Goal: Task Accomplishment & Management: Complete application form

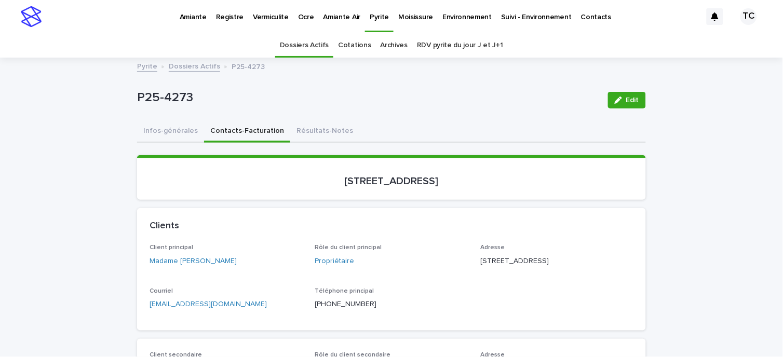
click at [205, 11] on p "Amiante" at bounding box center [193, 11] width 27 height 22
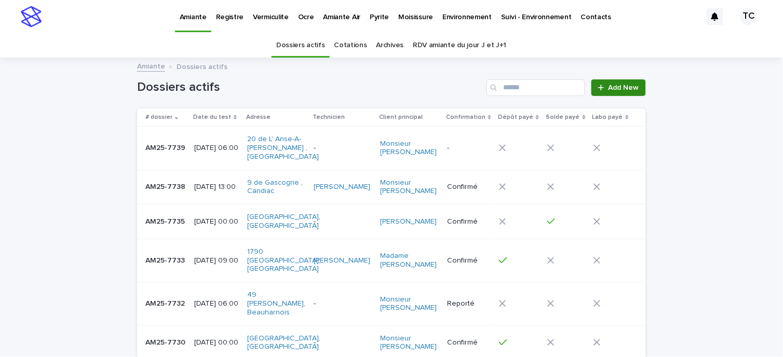
click at [601, 89] on div at bounding box center [603, 87] width 10 height 7
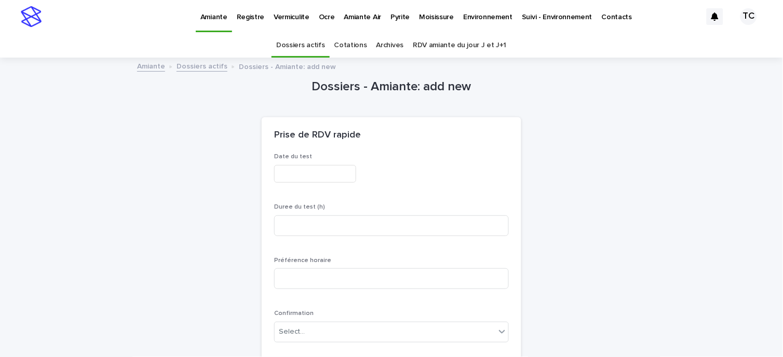
scroll to position [33, 0]
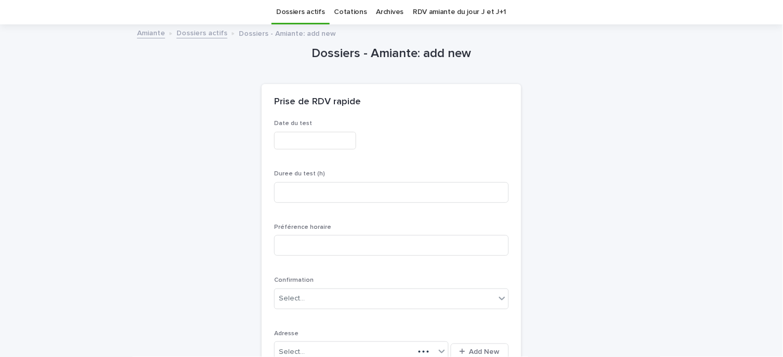
click at [289, 143] on input "text" at bounding box center [315, 141] width 82 height 18
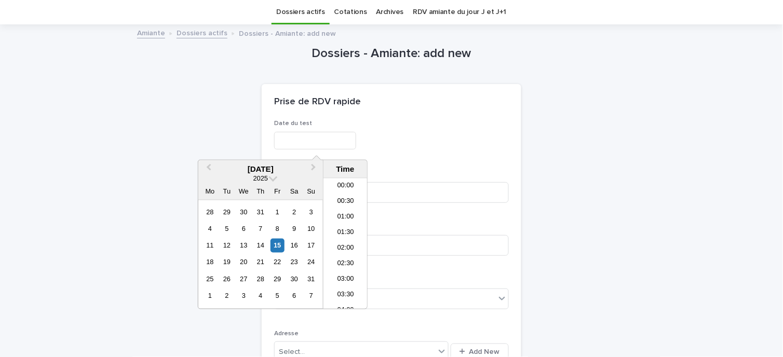
scroll to position [301, 0]
click at [273, 237] on div "11 12 13 14 15 16 17" at bounding box center [260, 245] width 118 height 17
click at [277, 246] on div "15" at bounding box center [277, 246] width 14 height 14
type input "**********"
click at [483, 85] on div "Prise de RDV rapide" at bounding box center [392, 102] width 260 height 36
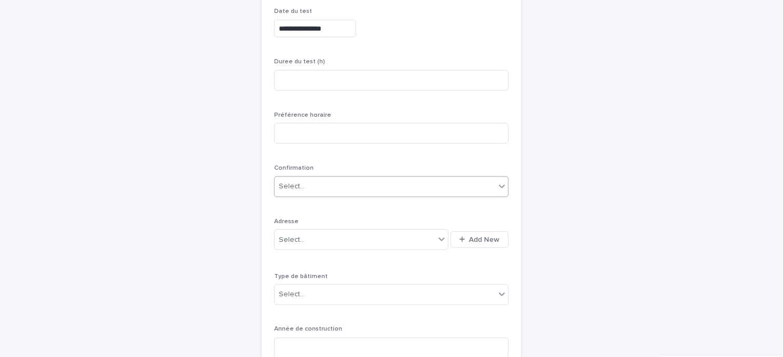
scroll to position [148, 0]
click at [348, 183] on div "Select..." at bounding box center [385, 183] width 221 height 17
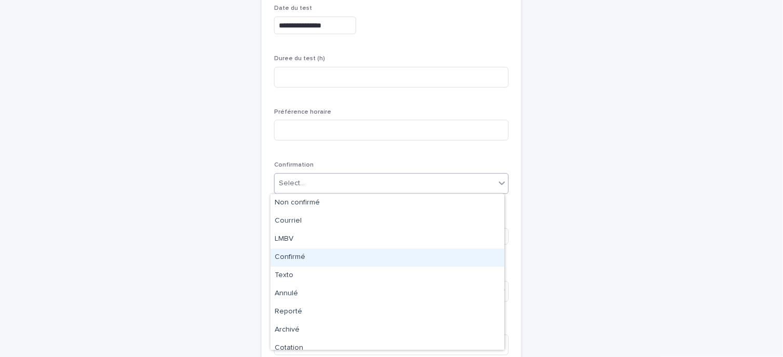
click at [306, 255] on div "Confirmé" at bounding box center [387, 258] width 234 height 18
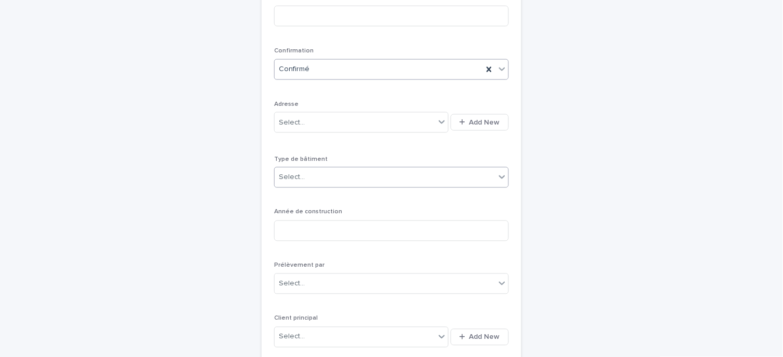
scroll to position [264, 0]
click at [469, 124] on span "Add New" at bounding box center [484, 121] width 31 height 7
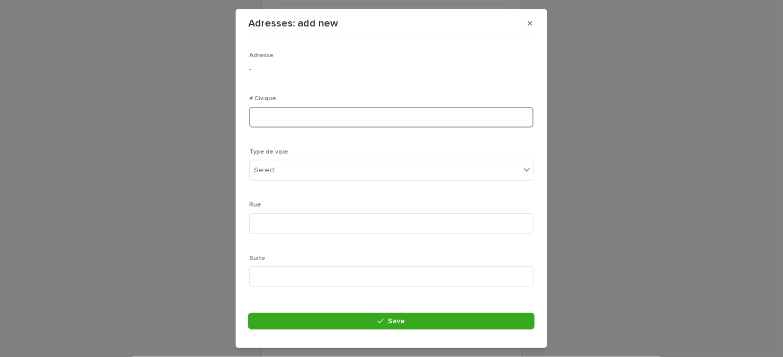
click at [277, 110] on input at bounding box center [391, 117] width 285 height 21
click at [286, 172] on div "Select..." at bounding box center [385, 170] width 270 height 17
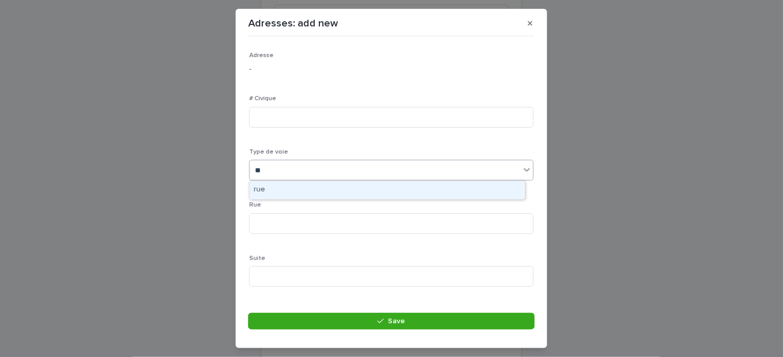
type input "***"
click at [281, 190] on div "rue" at bounding box center [387, 190] width 275 height 18
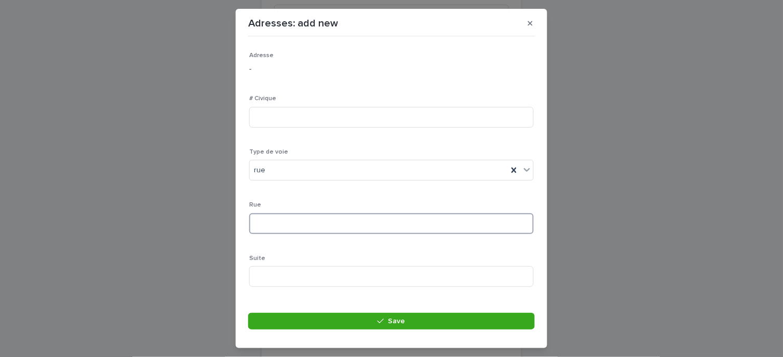
click at [276, 227] on input at bounding box center [391, 223] width 285 height 21
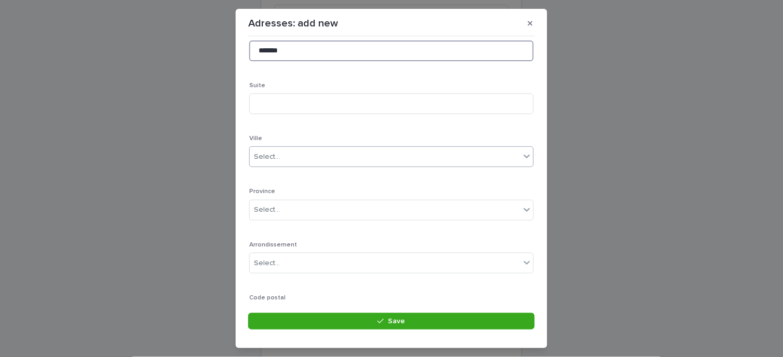
type input "*******"
click at [291, 155] on div "Select..." at bounding box center [385, 156] width 270 height 17
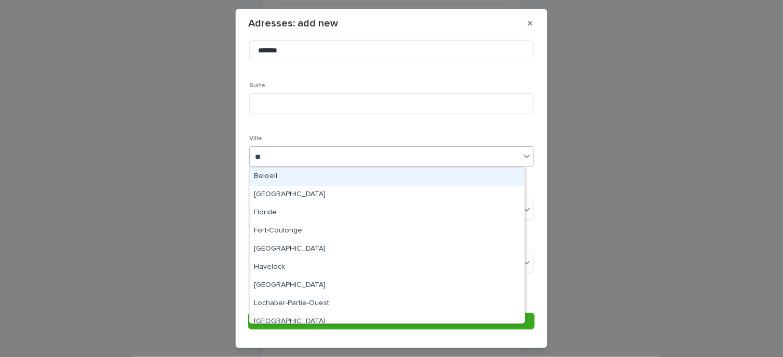
type input "***"
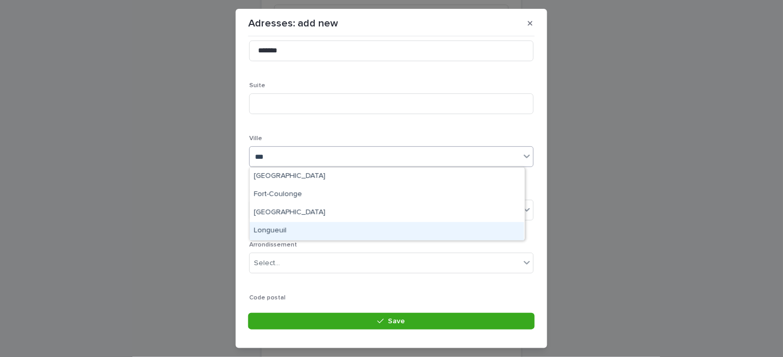
click at [272, 232] on div "Longueuil" at bounding box center [387, 231] width 275 height 18
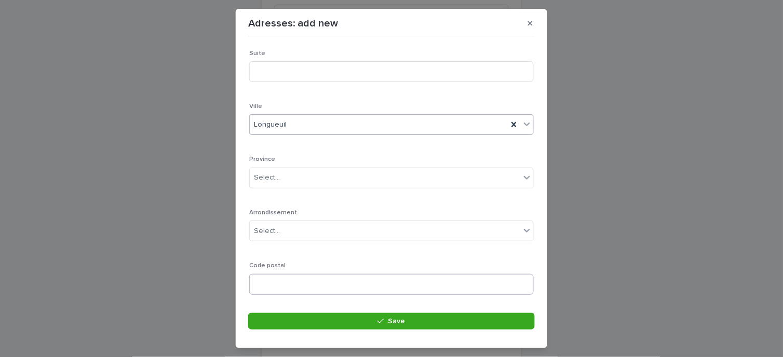
scroll to position [231, 0]
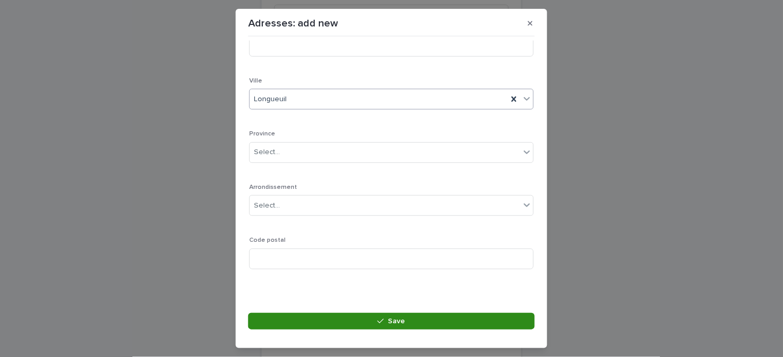
click at [317, 317] on button "Save" at bounding box center [391, 321] width 287 height 17
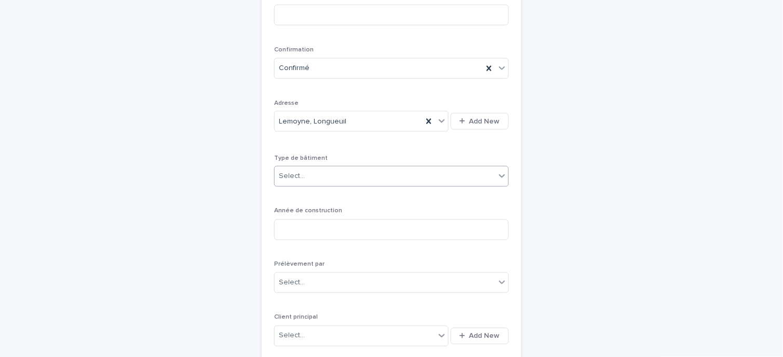
click at [318, 174] on div "Select..." at bounding box center [385, 176] width 221 height 17
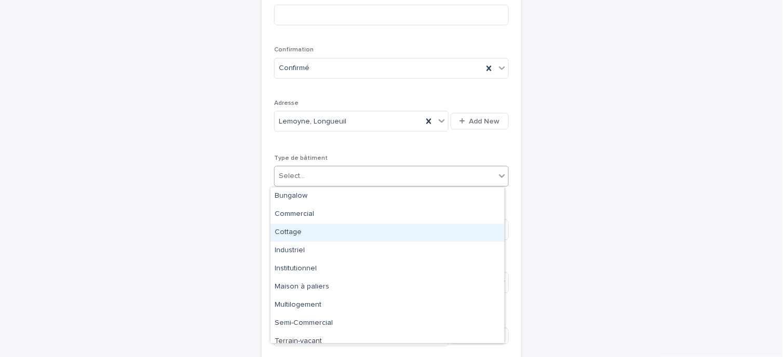
click at [300, 231] on div "Cottage" at bounding box center [387, 233] width 234 height 18
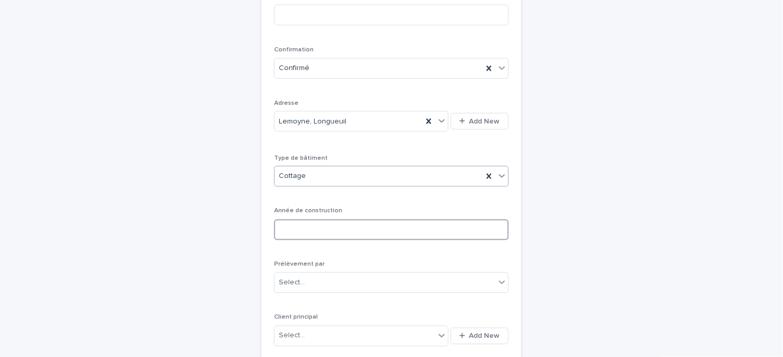
click at [316, 232] on input at bounding box center [391, 230] width 235 height 21
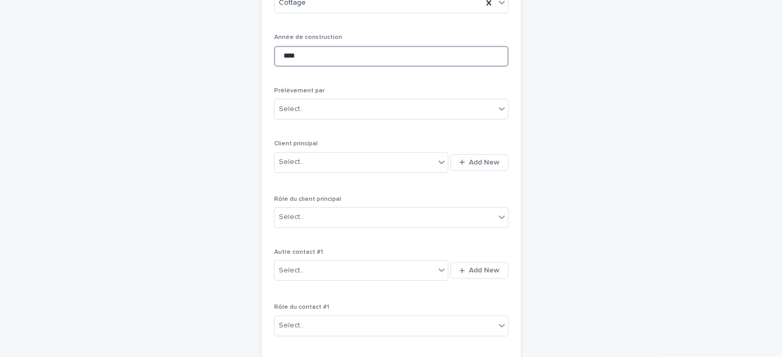
type input "****"
click at [326, 99] on div "Prélèvement par Select..." at bounding box center [391, 108] width 235 height 40
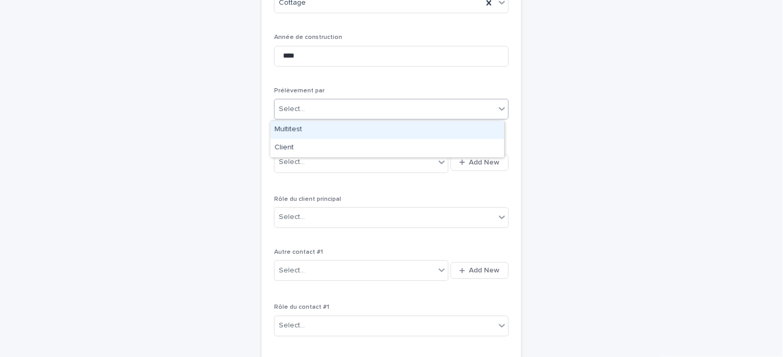
click at [322, 110] on div "Select..." at bounding box center [385, 109] width 221 height 17
click at [313, 128] on div "Multitest" at bounding box center [387, 130] width 234 height 18
click at [496, 101] on div at bounding box center [502, 109] width 12 height 19
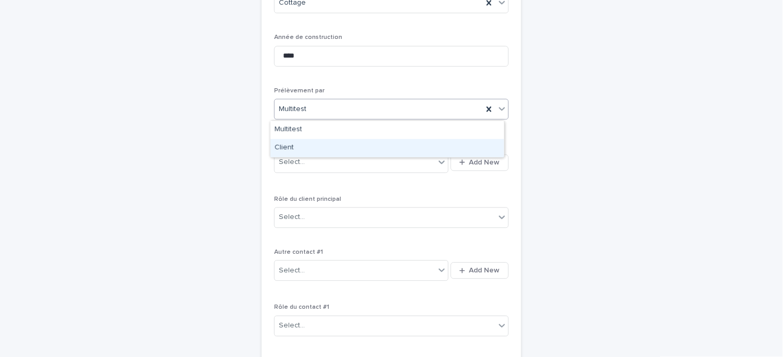
click at [308, 148] on div "Client" at bounding box center [387, 148] width 234 height 18
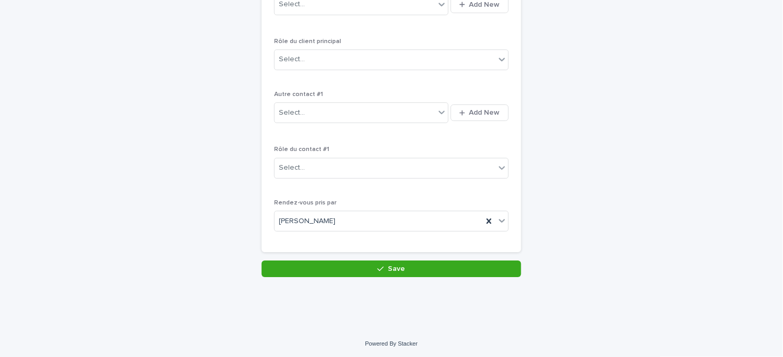
scroll to position [597, 0]
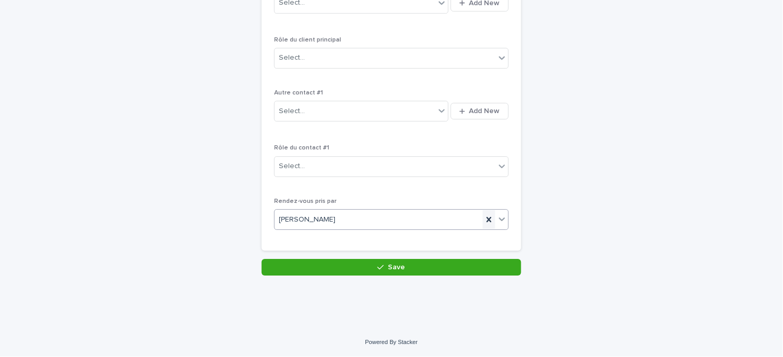
click at [487, 220] on icon at bounding box center [489, 219] width 10 height 10
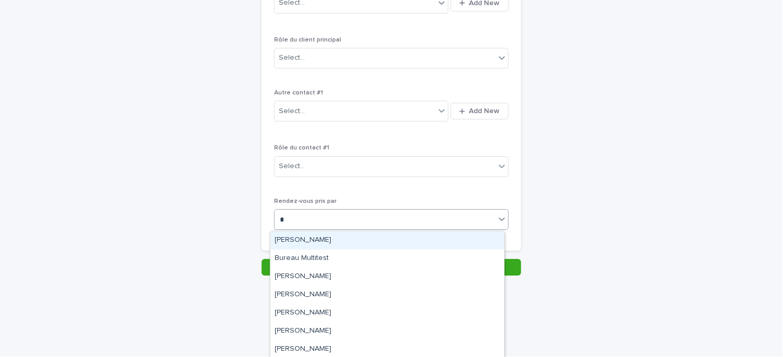
type input "**"
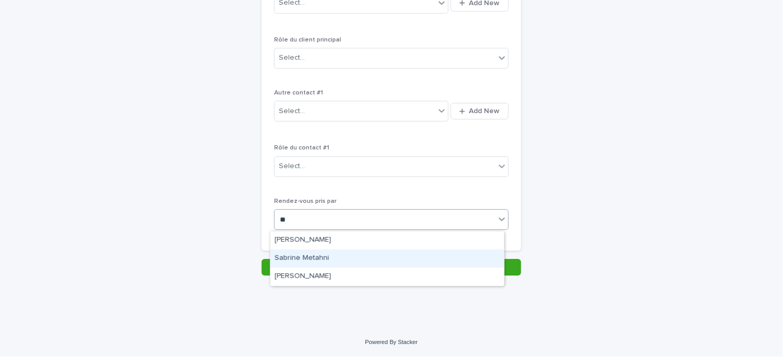
click at [292, 256] on div "Sabrine Metahni" at bounding box center [387, 259] width 234 height 18
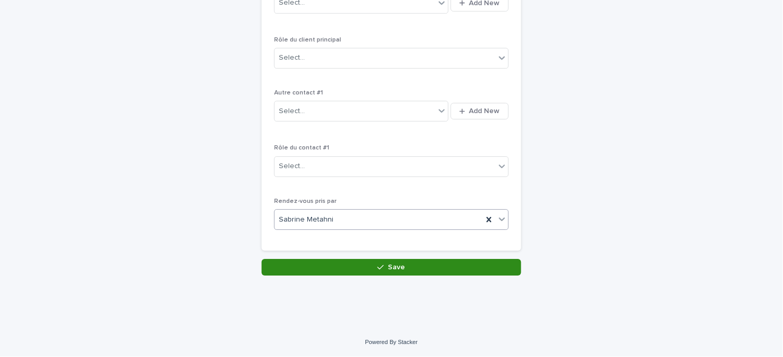
click at [330, 270] on button "Save" at bounding box center [392, 267] width 260 height 17
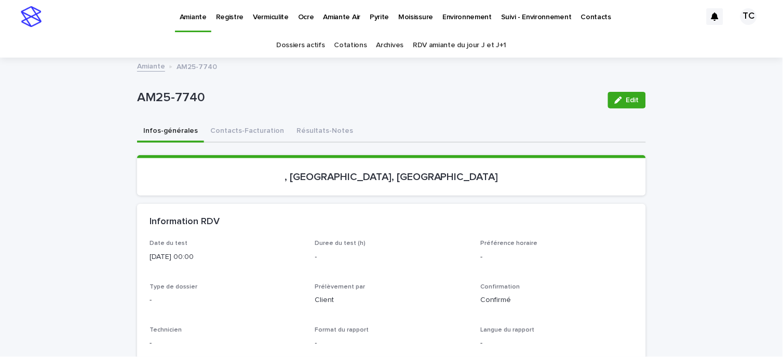
drag, startPoint x: 621, startPoint y: 95, endPoint x: 320, endPoint y: 235, distance: 332.2
click at [621, 95] on button "Edit" at bounding box center [627, 100] width 38 height 17
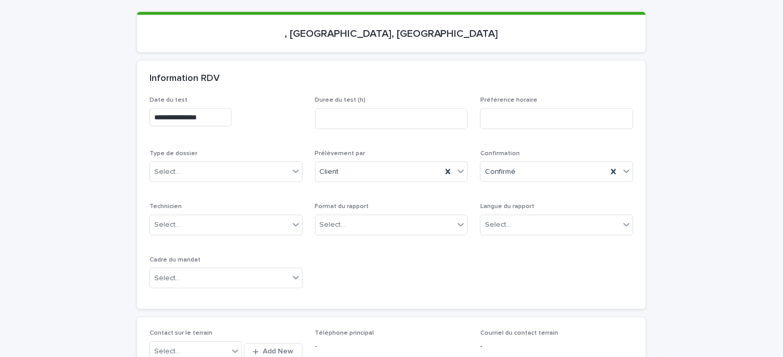
scroll to position [173, 0]
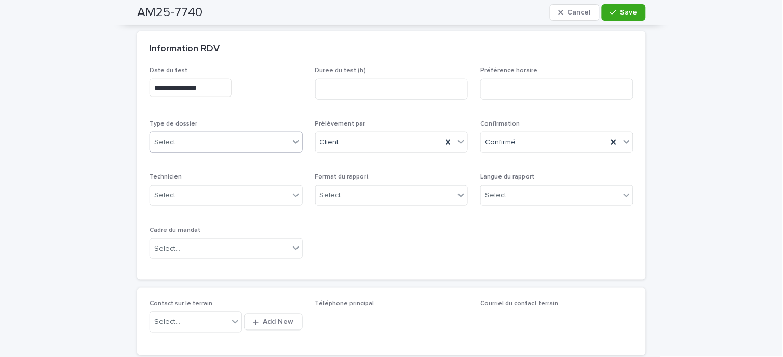
click at [209, 136] on div "Select..." at bounding box center [219, 142] width 139 height 17
click at [197, 163] on div "Échantillonnage" at bounding box center [222, 161] width 152 height 18
click at [340, 194] on div "Select..." at bounding box center [333, 195] width 26 height 11
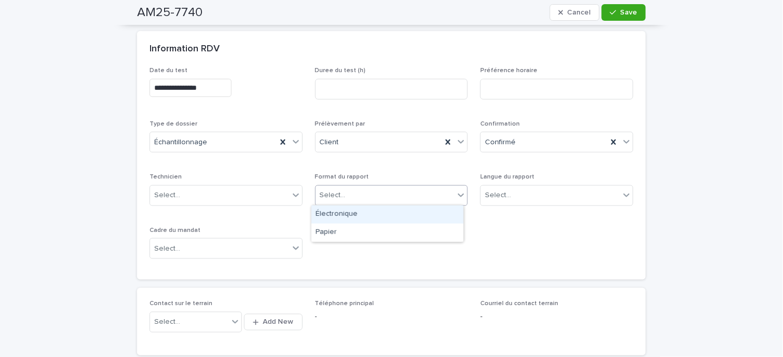
click at [340, 214] on div "Électronique" at bounding box center [388, 215] width 152 height 18
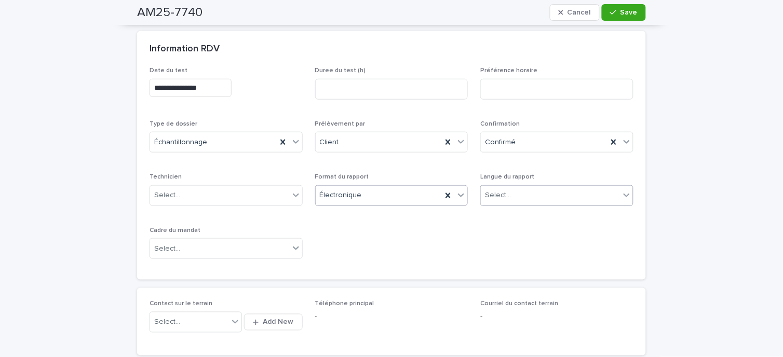
click at [548, 193] on div "Select..." at bounding box center [550, 195] width 139 height 17
click at [499, 231] on div "Anglais" at bounding box center [553, 233] width 152 height 18
click at [218, 247] on div "Select..." at bounding box center [219, 248] width 139 height 17
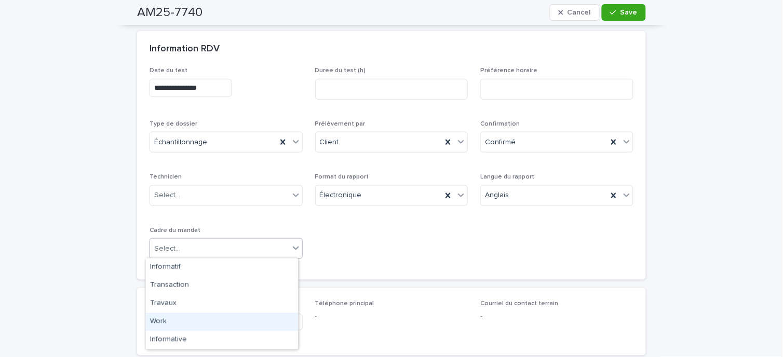
click at [171, 322] on div "Work" at bounding box center [222, 322] width 152 height 18
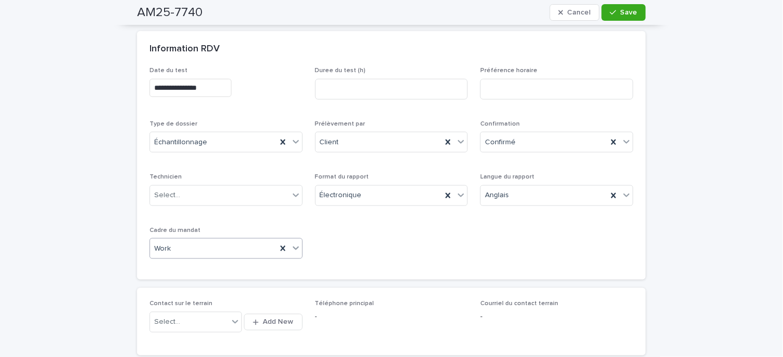
click at [292, 247] on icon at bounding box center [296, 248] width 10 height 10
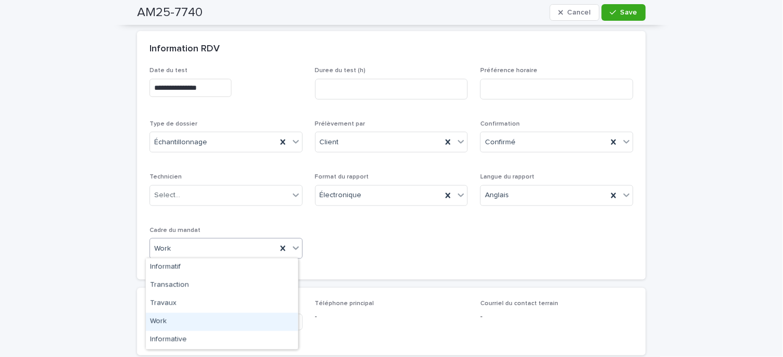
click at [167, 321] on div "Work" at bounding box center [222, 322] width 152 height 18
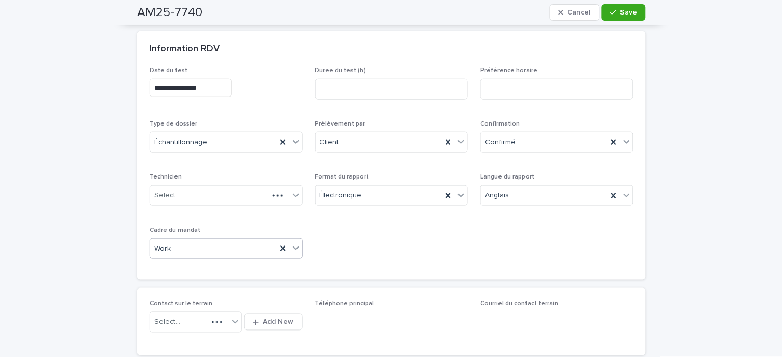
click at [629, 3] on div "AM25-7740 Cancel Save" at bounding box center [391, 12] width 509 height 25
click at [626, 11] on span "Save" at bounding box center [628, 12] width 17 height 7
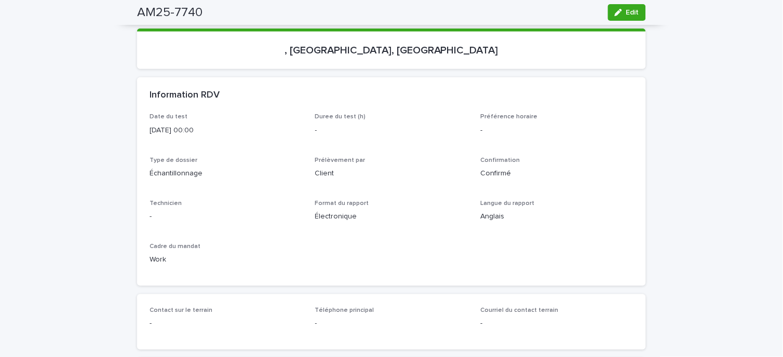
scroll to position [0, 0]
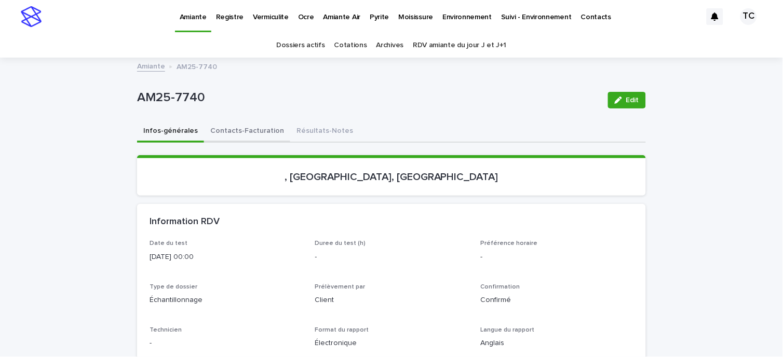
click at [235, 132] on button "Contacts-Facturation" at bounding box center [247, 132] width 86 height 22
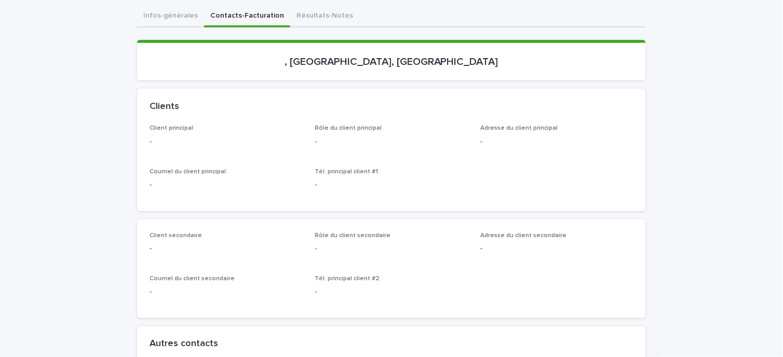
scroll to position [58, 0]
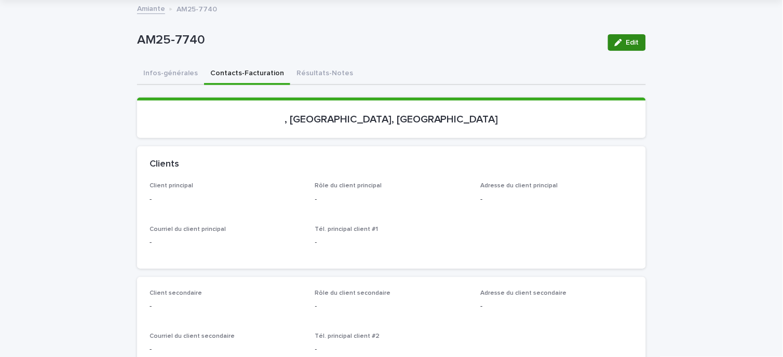
click at [626, 45] on span "Edit" at bounding box center [632, 42] width 13 height 7
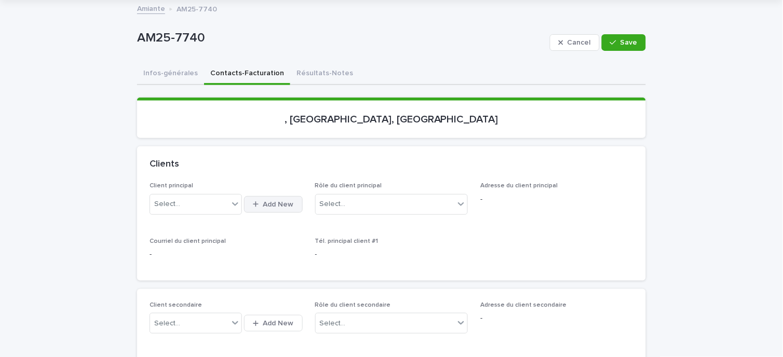
click at [263, 204] on span "Add New" at bounding box center [278, 204] width 31 height 7
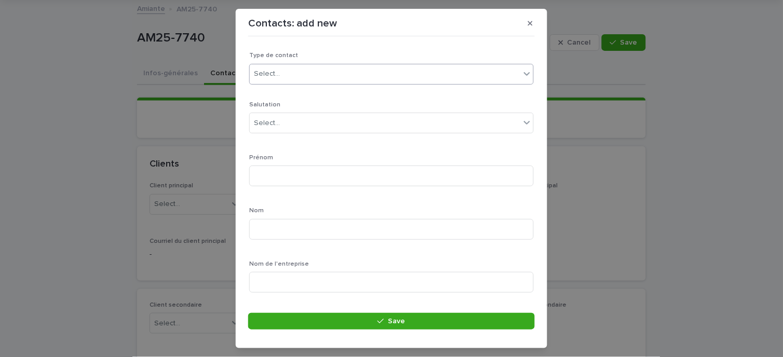
click at [274, 73] on div "Select..." at bounding box center [267, 74] width 26 height 11
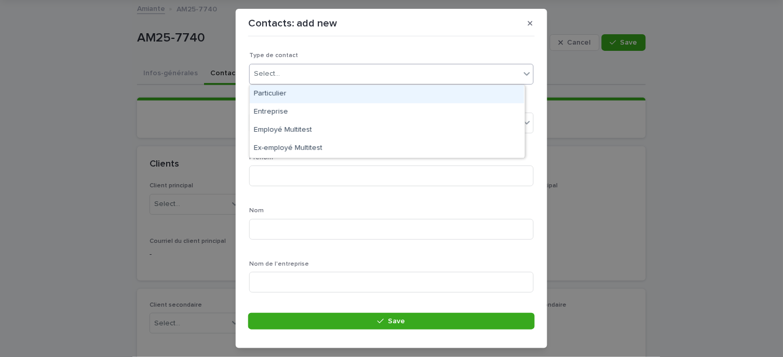
click at [274, 92] on div "Particulier" at bounding box center [387, 94] width 275 height 18
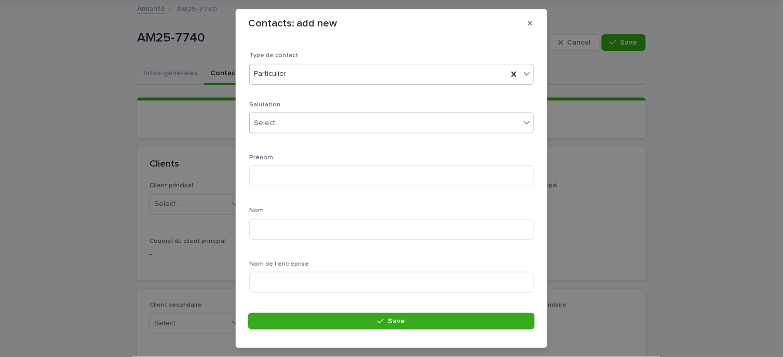
click at [278, 121] on div "Select..." at bounding box center [267, 123] width 26 height 11
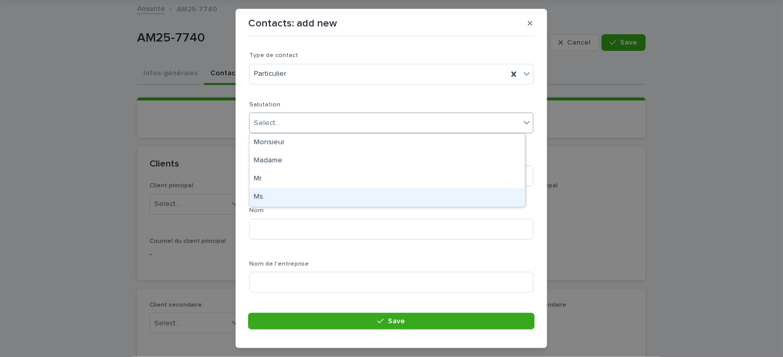
click at [270, 194] on div "Ms." at bounding box center [387, 197] width 275 height 18
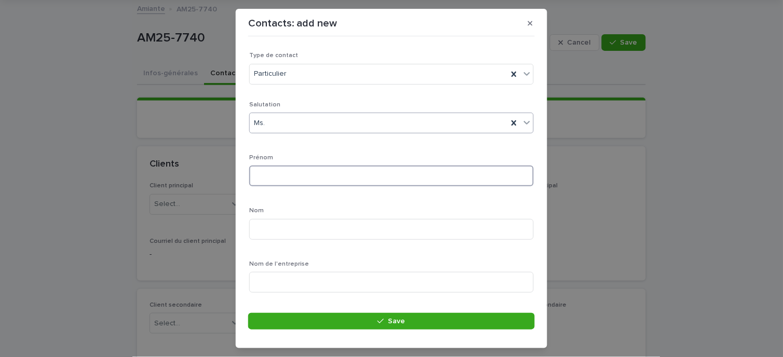
click at [272, 173] on input at bounding box center [391, 176] width 285 height 21
type input "*********"
click at [276, 227] on input at bounding box center [391, 229] width 285 height 21
click at [274, 227] on input at bounding box center [391, 229] width 285 height 21
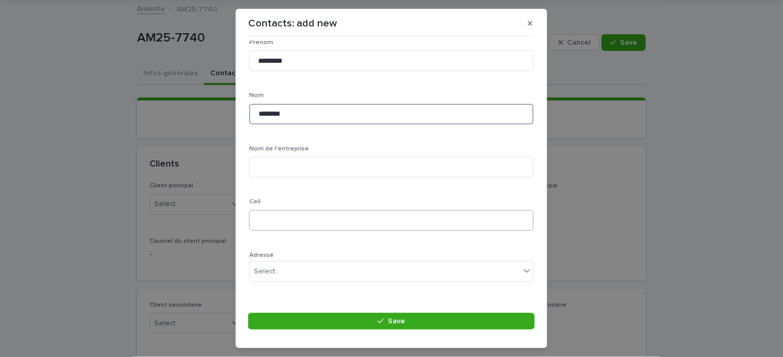
type input "********"
click at [274, 227] on input at bounding box center [391, 220] width 285 height 21
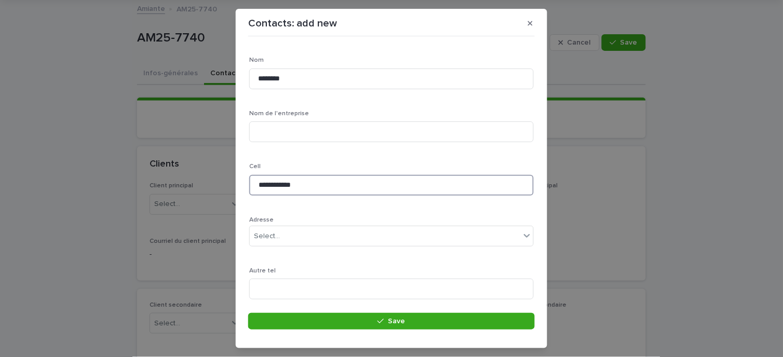
scroll to position [288, 0]
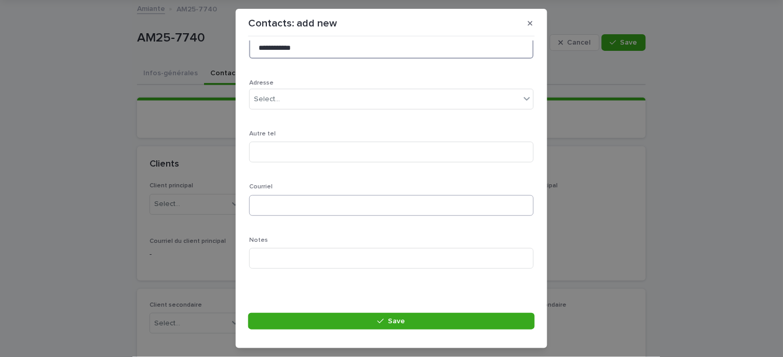
type input "**********"
click at [276, 206] on input at bounding box center [391, 205] width 285 height 21
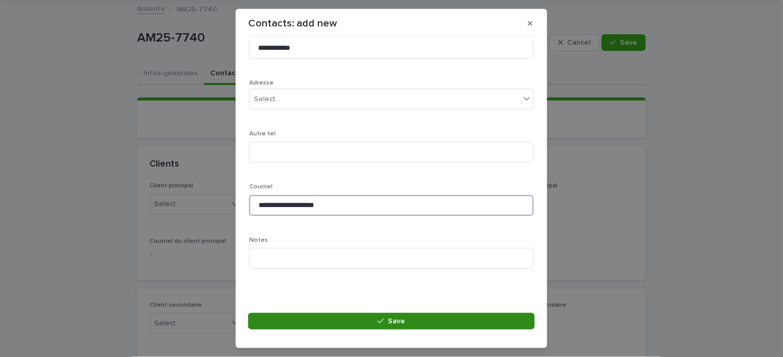
type input "**********"
click at [357, 317] on button "Save" at bounding box center [391, 321] width 287 height 17
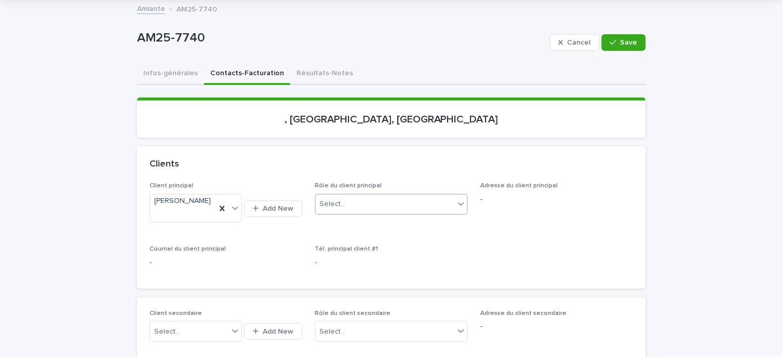
click at [456, 200] on icon at bounding box center [461, 204] width 10 height 10
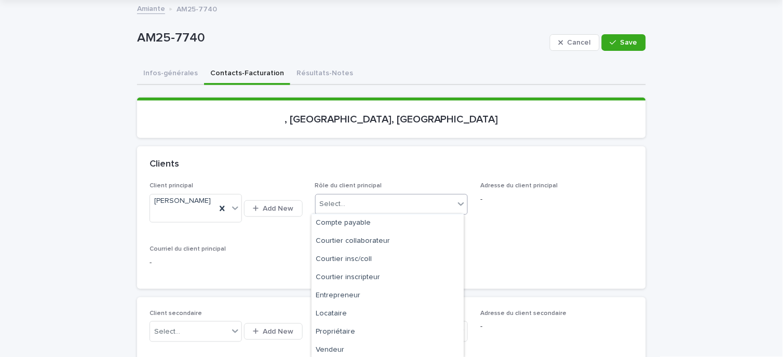
scroll to position [38, 0]
click at [364, 330] on div "Propriétaire" at bounding box center [388, 331] width 152 height 18
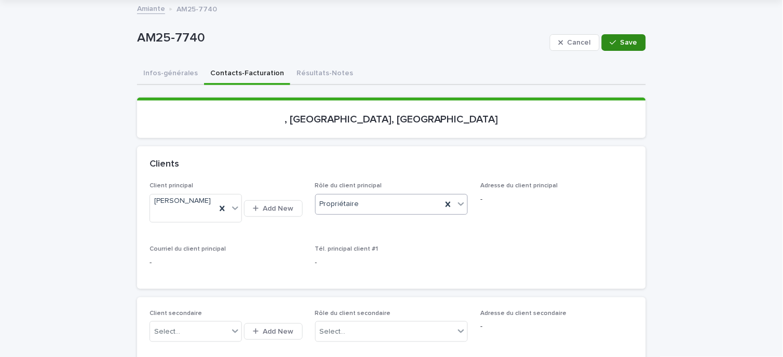
click at [628, 39] on span "Save" at bounding box center [628, 42] width 17 height 7
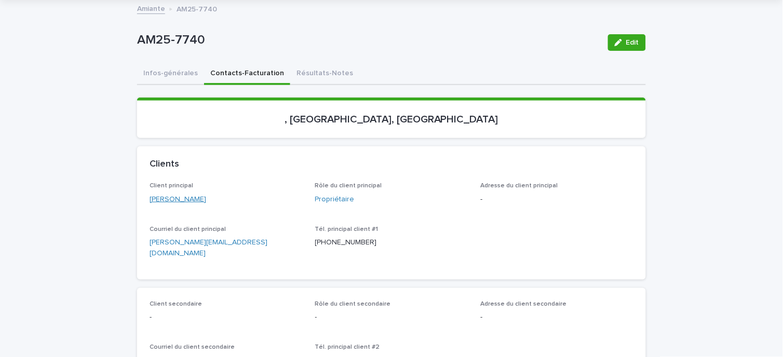
click at [170, 200] on link "[PERSON_NAME]" at bounding box center [178, 199] width 57 height 11
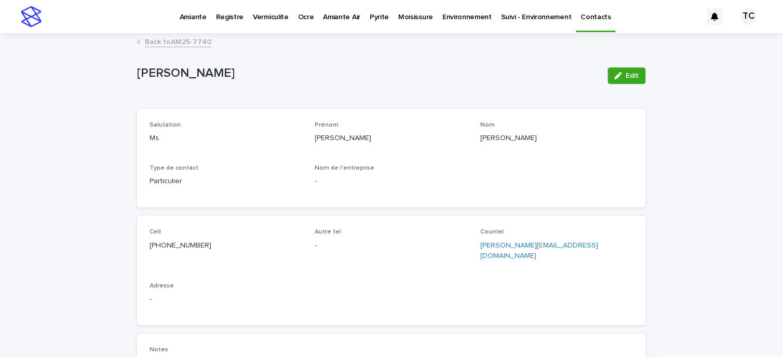
drag, startPoint x: 621, startPoint y: 75, endPoint x: 581, endPoint y: 113, distance: 55.1
click at [622, 75] on button "Edit" at bounding box center [627, 75] width 38 height 17
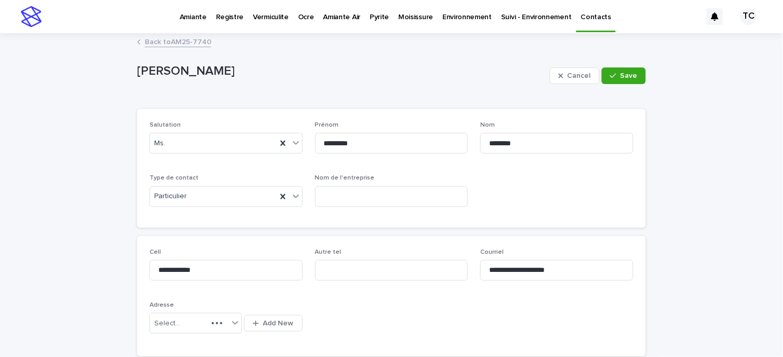
type input "**********"
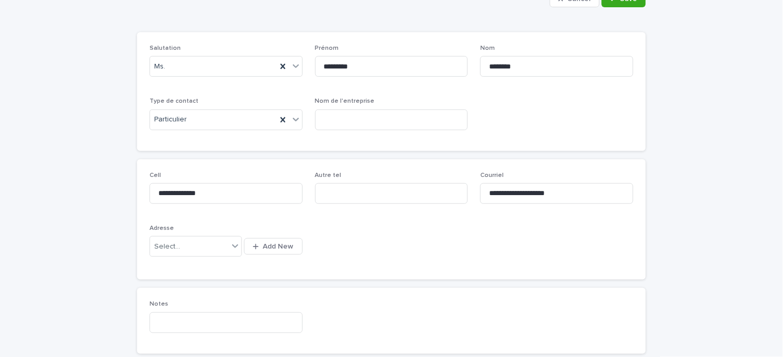
scroll to position [173, 0]
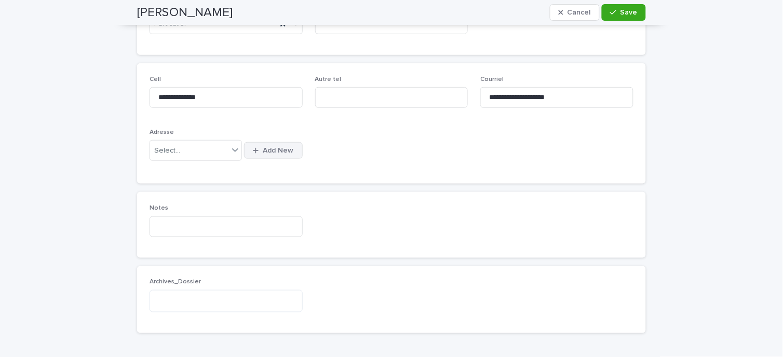
click at [273, 152] on span "Add New" at bounding box center [278, 150] width 31 height 7
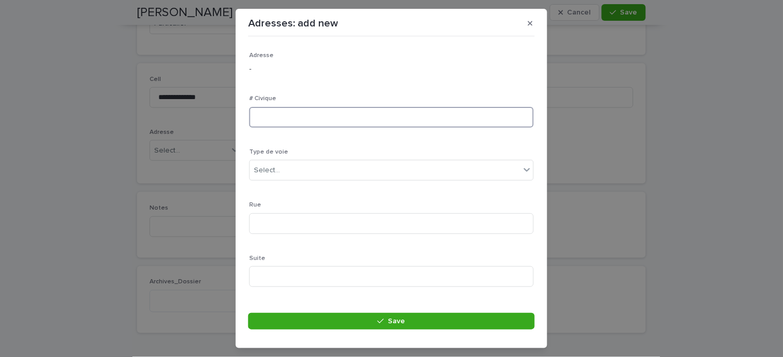
click at [268, 117] on input at bounding box center [391, 117] width 285 height 21
type input "**"
click at [282, 178] on div "Select..." at bounding box center [385, 170] width 270 height 17
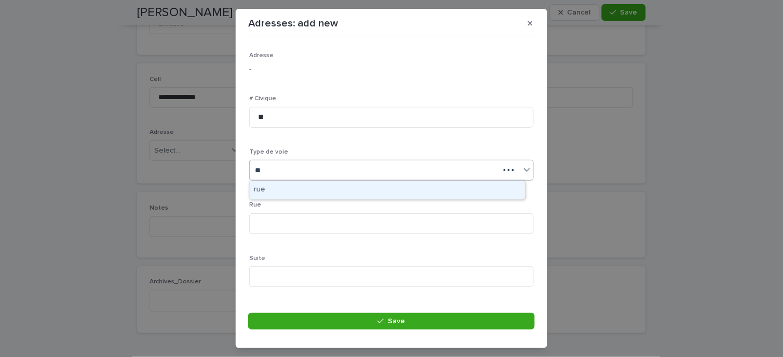
type input "***"
click at [276, 188] on div "rue" at bounding box center [387, 190] width 275 height 18
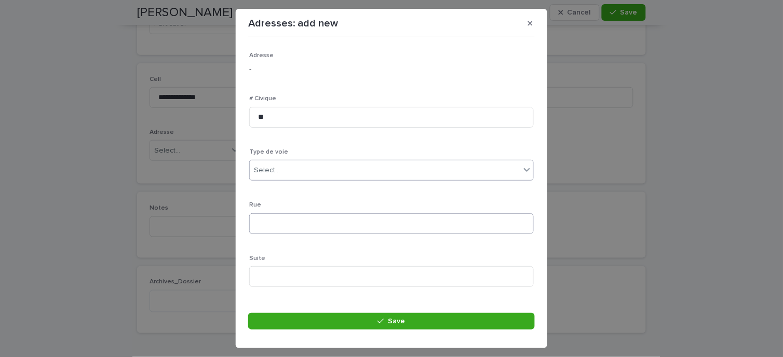
click at [270, 234] on div "Rue" at bounding box center [391, 221] width 285 height 40
click at [270, 228] on input at bounding box center [391, 223] width 285 height 21
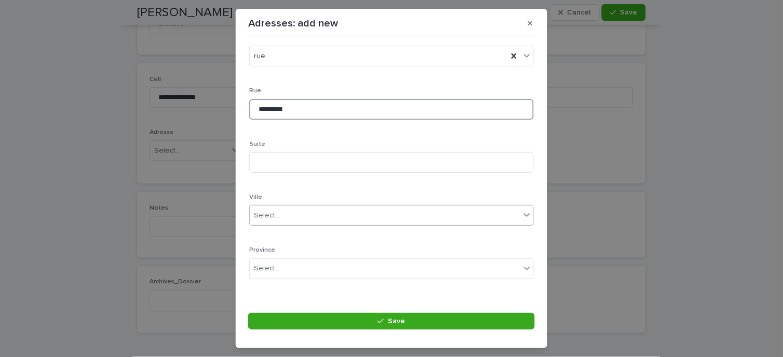
scroll to position [115, 0]
type input "*********"
click at [281, 209] on div "Select..." at bounding box center [385, 214] width 270 height 17
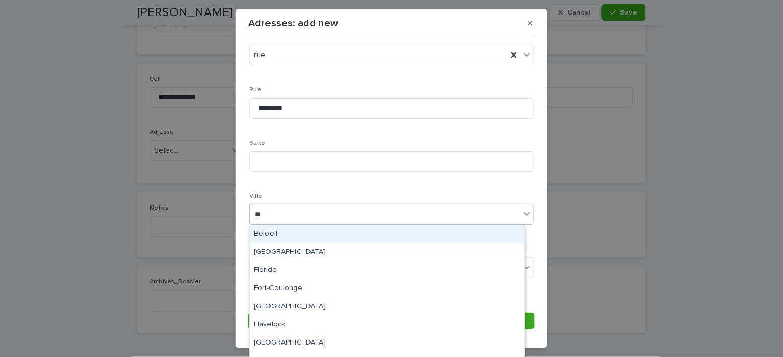
type input "***"
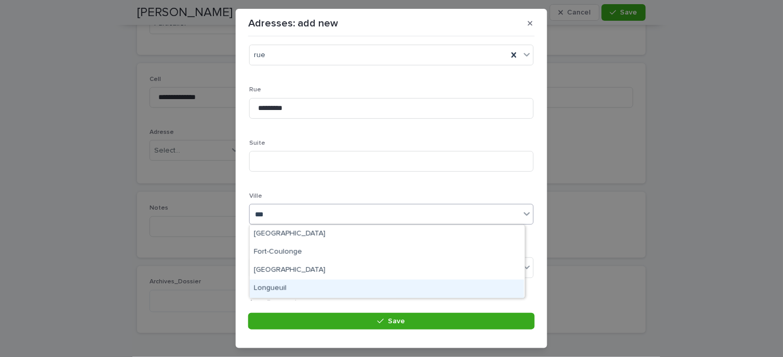
click at [278, 284] on div "Longueuil" at bounding box center [387, 289] width 275 height 18
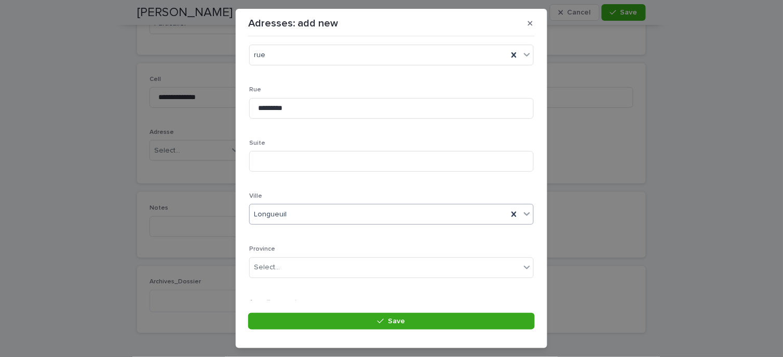
scroll to position [231, 0]
click at [272, 151] on div "Select..." at bounding box center [267, 152] width 26 height 11
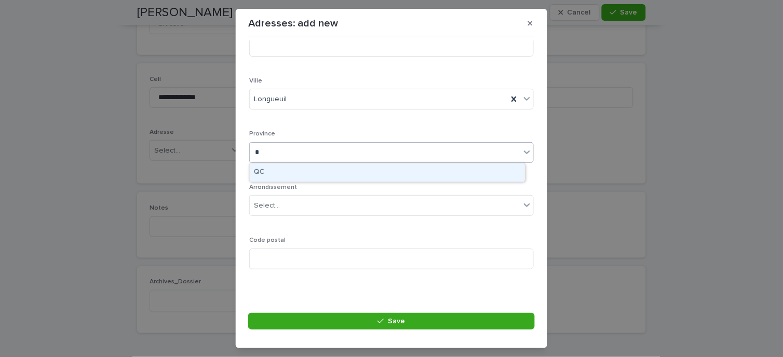
type input "**"
click at [269, 175] on div "QC" at bounding box center [387, 173] width 275 height 18
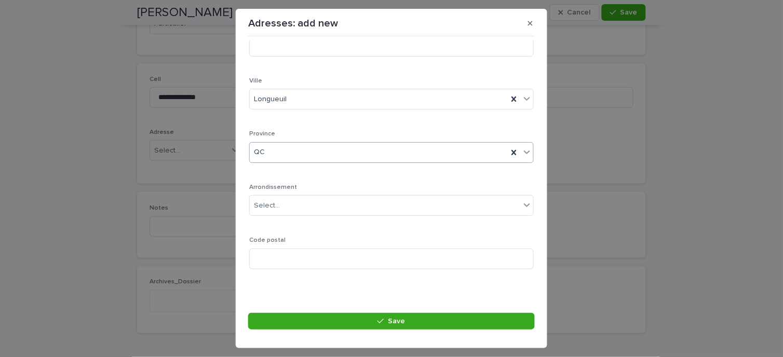
click at [273, 247] on div "Code postal" at bounding box center [391, 257] width 285 height 40
click at [275, 258] on input at bounding box center [391, 259] width 285 height 21
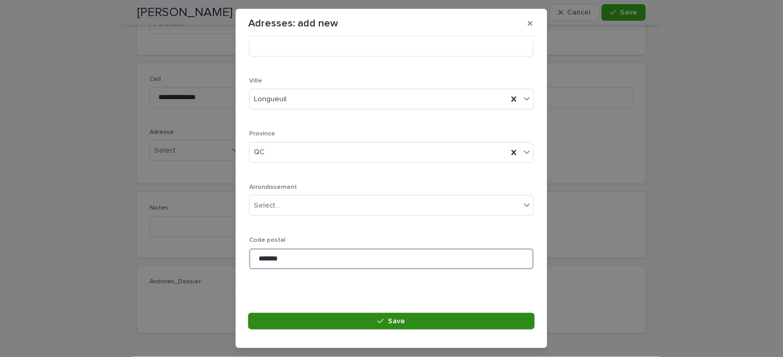
type input "*******"
click at [335, 318] on button "Save" at bounding box center [391, 321] width 287 height 17
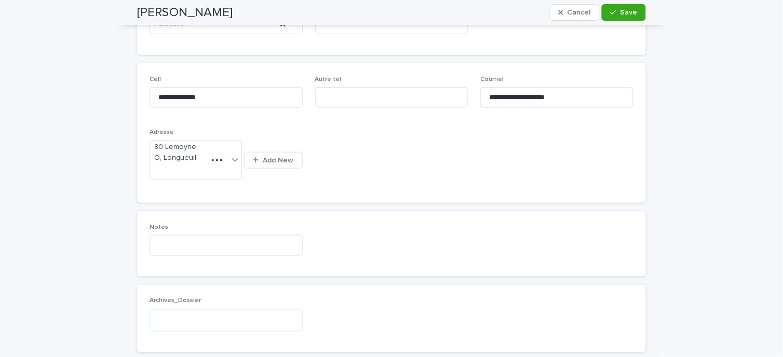
scroll to position [183, 0]
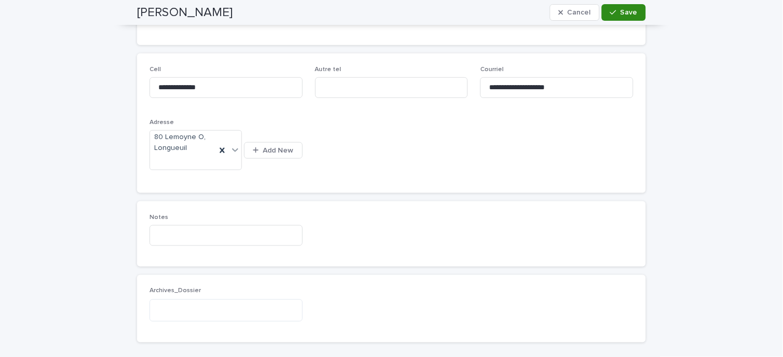
click at [616, 15] on div "button" at bounding box center [615, 12] width 10 height 7
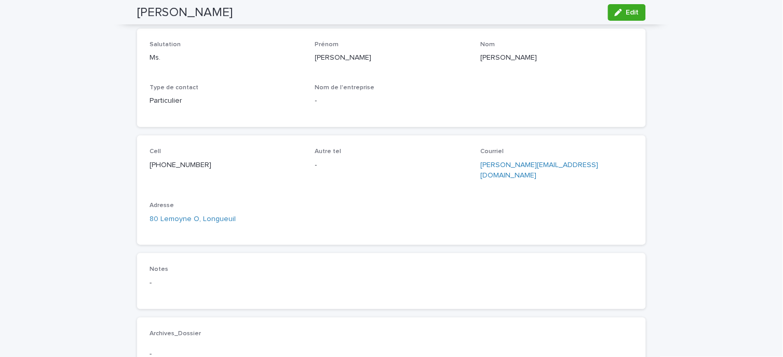
scroll to position [0, 0]
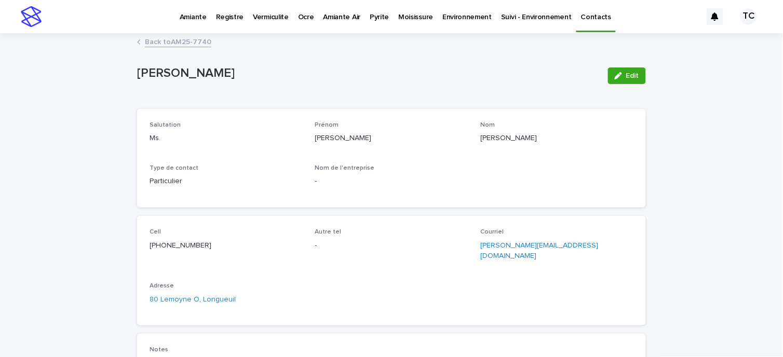
click at [172, 38] on link "Back to AM25-7740" at bounding box center [178, 41] width 66 height 12
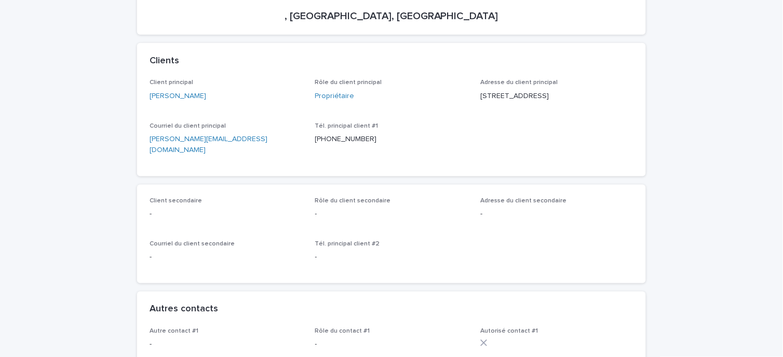
scroll to position [173, 0]
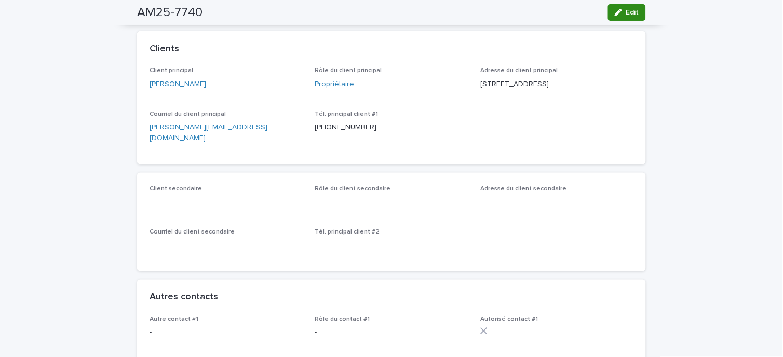
click at [627, 15] on span "Edit" at bounding box center [632, 12] width 13 height 7
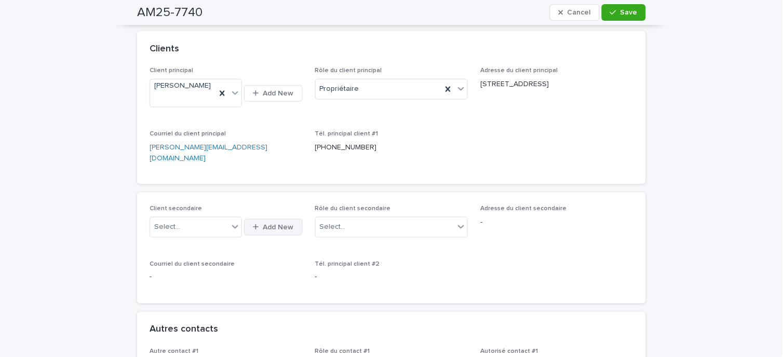
click at [277, 225] on span "Add New" at bounding box center [278, 227] width 31 height 7
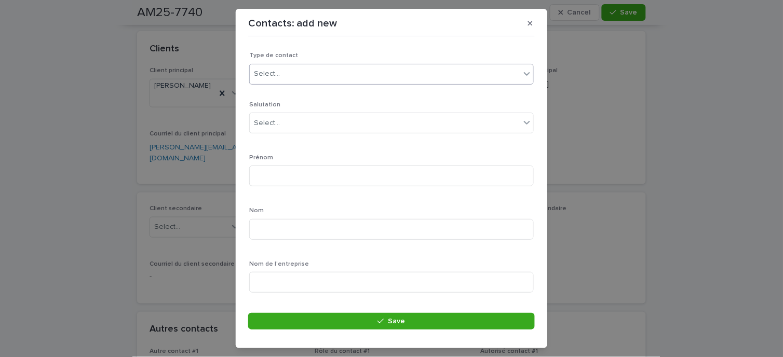
click at [296, 80] on div "Select..." at bounding box center [385, 73] width 270 height 17
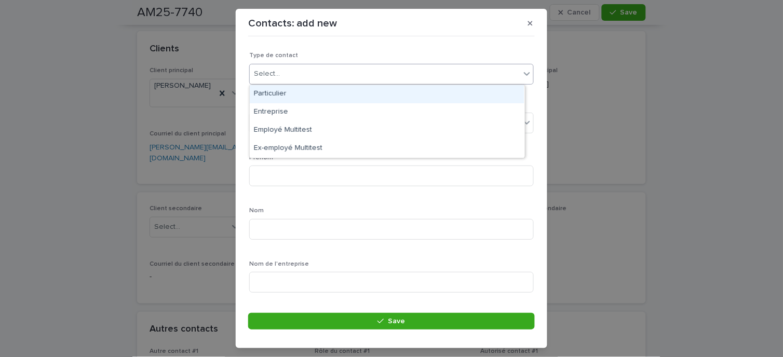
click at [288, 96] on div "Particulier" at bounding box center [387, 94] width 275 height 18
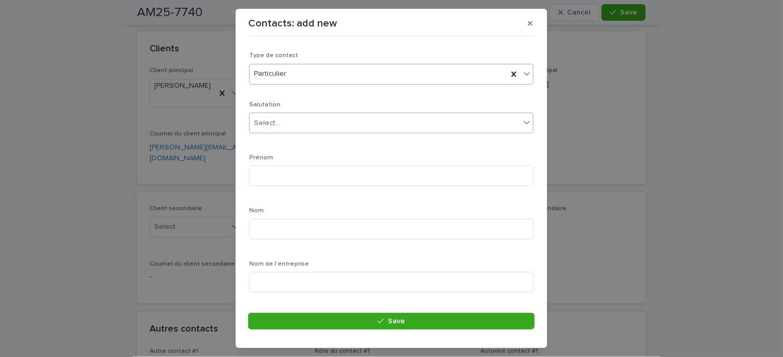
click at [275, 126] on div "Select..." at bounding box center [267, 123] width 26 height 11
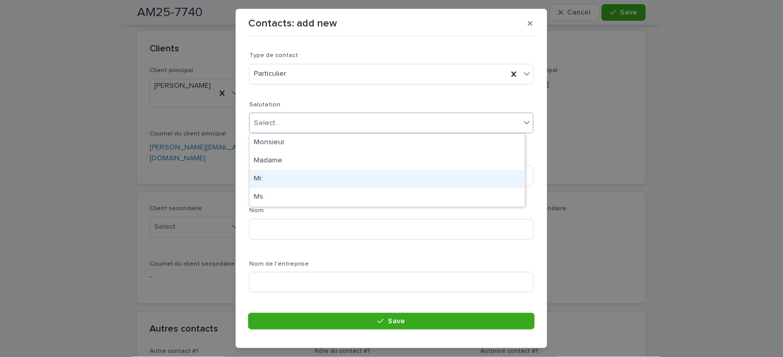
click at [272, 174] on div "Mr." at bounding box center [387, 179] width 275 height 18
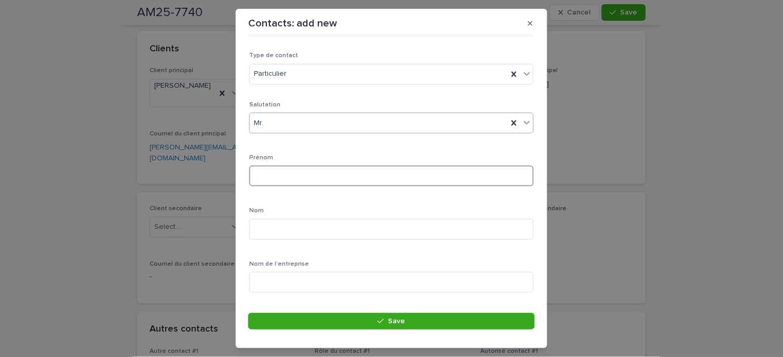
click at [278, 180] on input at bounding box center [391, 176] width 285 height 21
type input "*****"
click at [270, 231] on input at bounding box center [391, 229] width 285 height 21
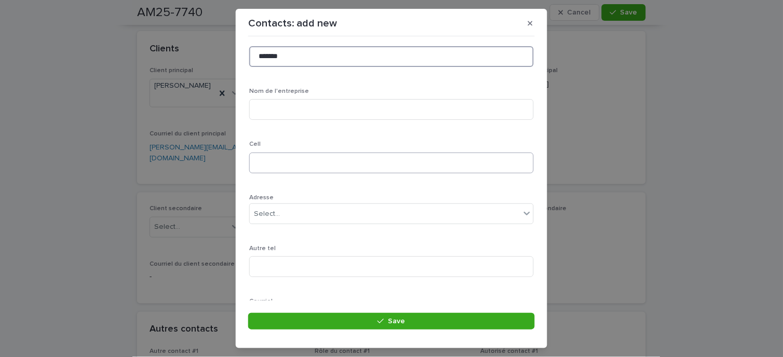
scroll to position [115, 0]
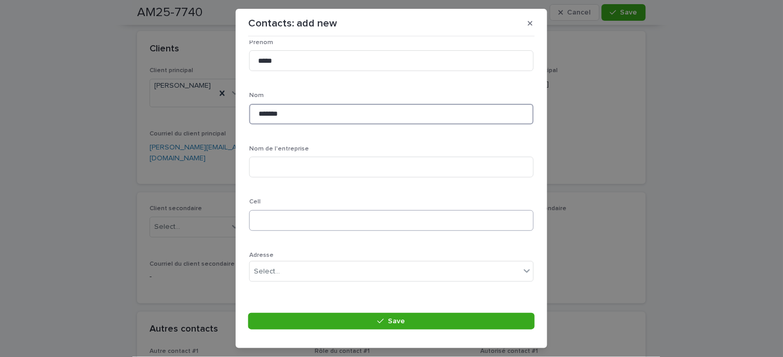
type input "*******"
click at [277, 219] on input at bounding box center [391, 220] width 285 height 21
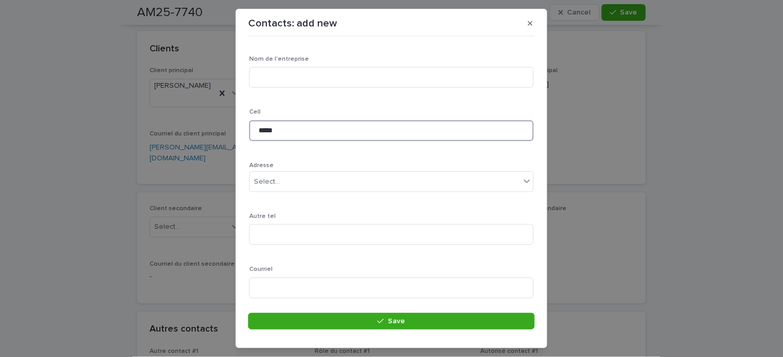
scroll to position [288, 0]
type input "*****"
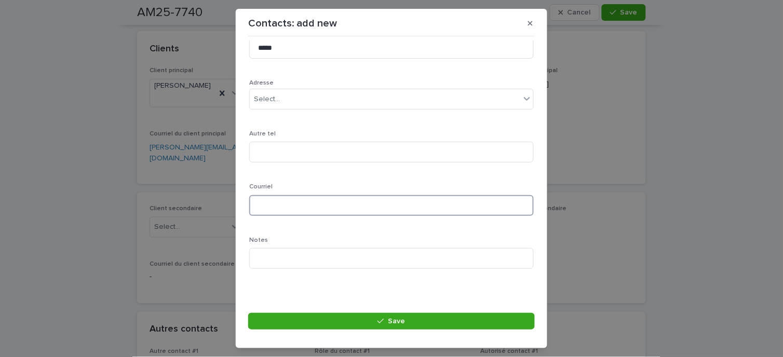
click at [284, 202] on input at bounding box center [391, 205] width 285 height 21
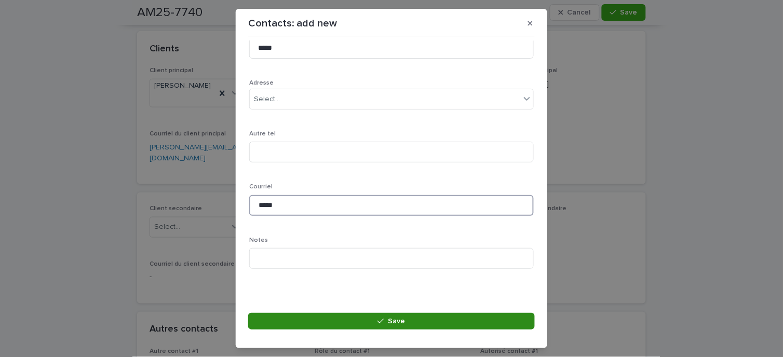
type input "*****"
click at [375, 322] on button "Save" at bounding box center [391, 321] width 287 height 17
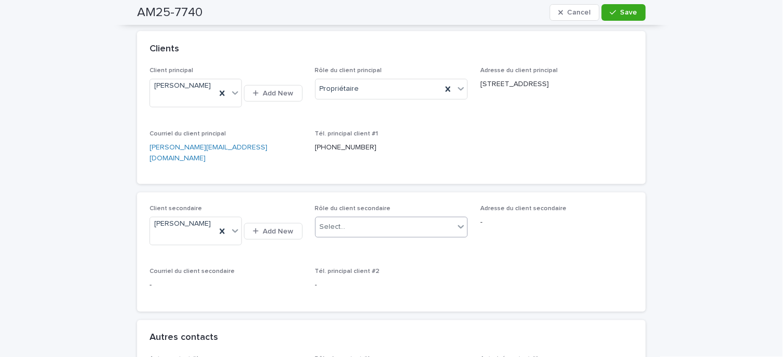
click at [457, 223] on icon at bounding box center [461, 227] width 10 height 10
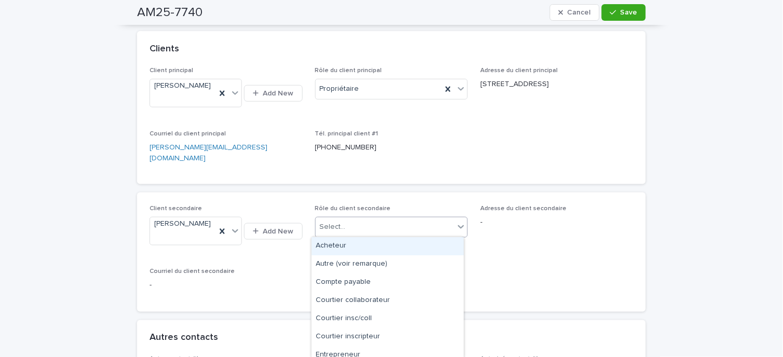
scroll to position [60, 0]
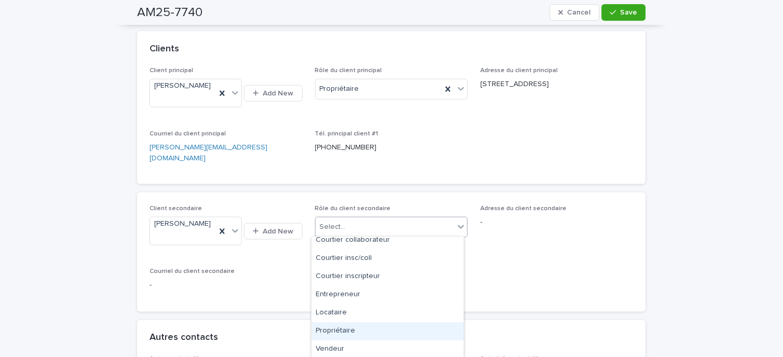
click at [350, 331] on div "Propriétaire" at bounding box center [388, 331] width 152 height 18
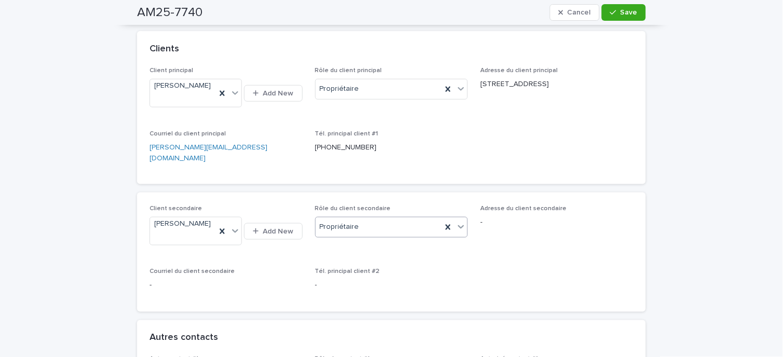
drag, startPoint x: 614, startPoint y: 12, endPoint x: 462, endPoint y: 124, distance: 188.7
click at [615, 12] on div "button" at bounding box center [615, 12] width 10 height 7
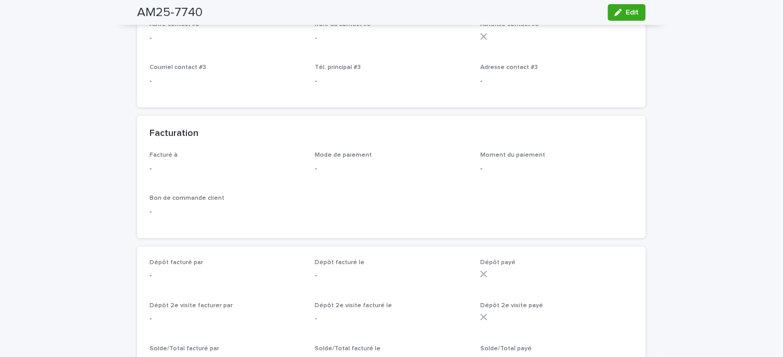
scroll to position [692, 0]
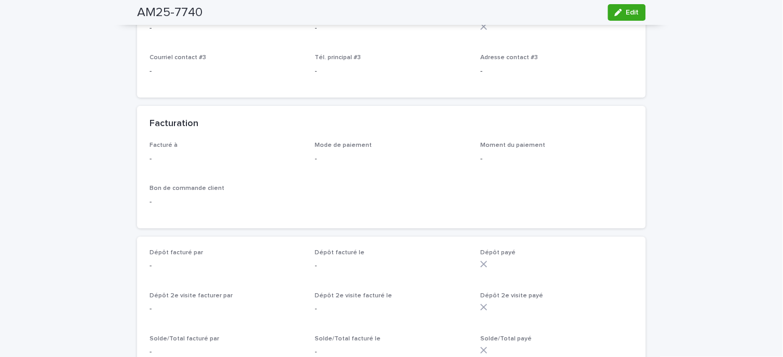
click at [627, 9] on span "Edit" at bounding box center [632, 12] width 13 height 7
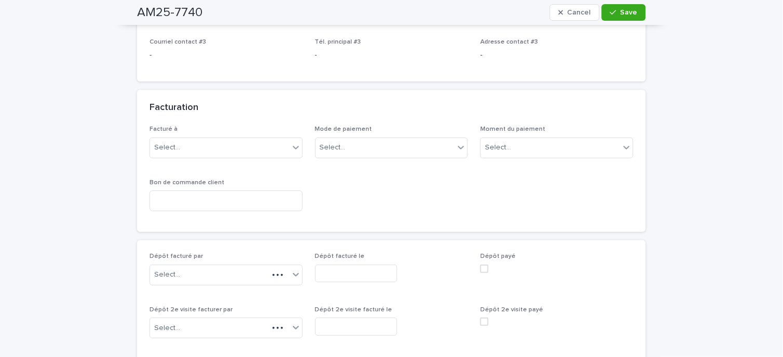
scroll to position [775, 0]
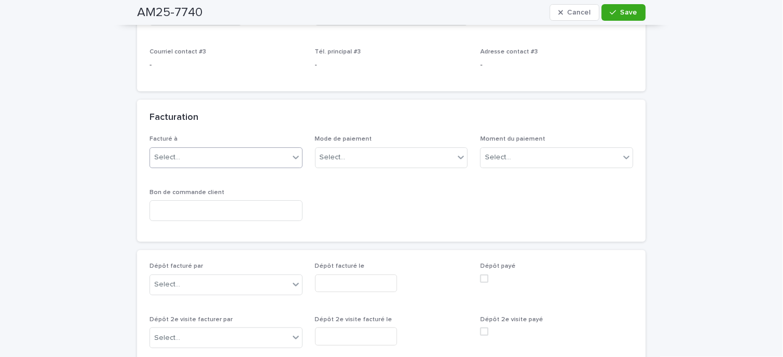
click at [285, 149] on div "Select..." at bounding box center [226, 157] width 153 height 21
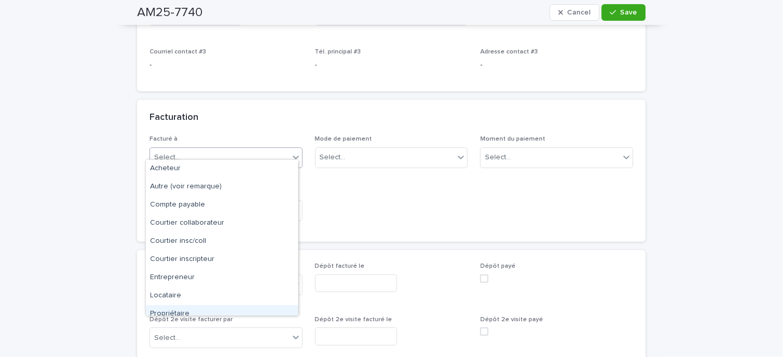
drag, startPoint x: 248, startPoint y: 302, endPoint x: 237, endPoint y: 302, distance: 10.9
click at [236, 305] on div "Propriétaire" at bounding box center [222, 314] width 152 height 18
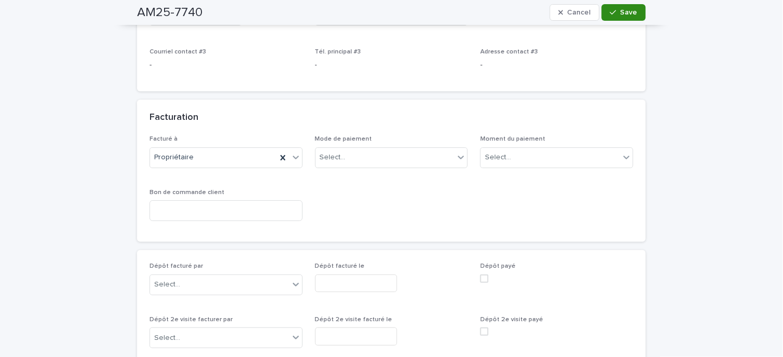
click at [621, 10] on span "Save" at bounding box center [628, 12] width 17 height 7
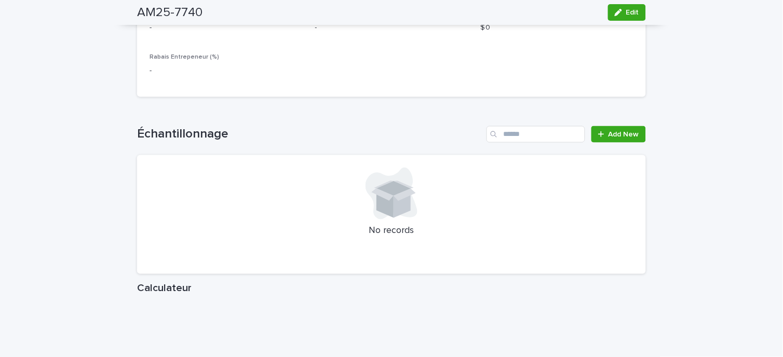
scroll to position [1154, 0]
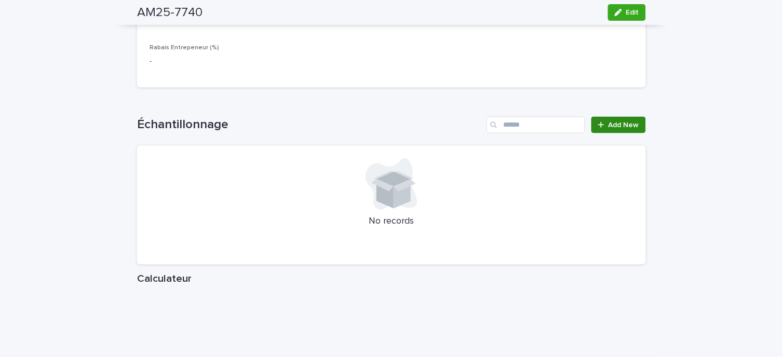
click at [624, 125] on span "Add New" at bounding box center [623, 124] width 31 height 7
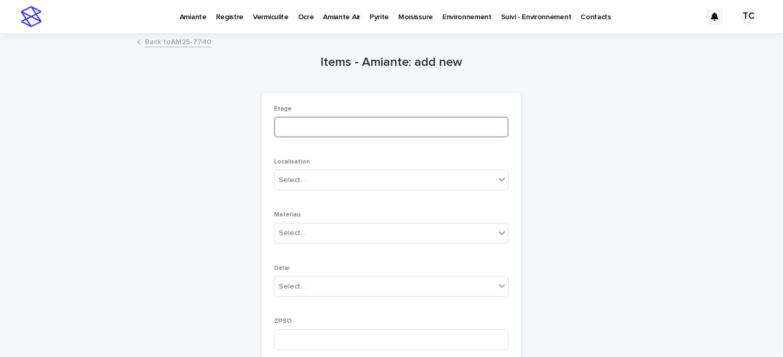
click at [302, 133] on input at bounding box center [391, 127] width 235 height 21
type input "*"
type input "*********"
click at [330, 174] on div "Select..." at bounding box center [385, 180] width 221 height 17
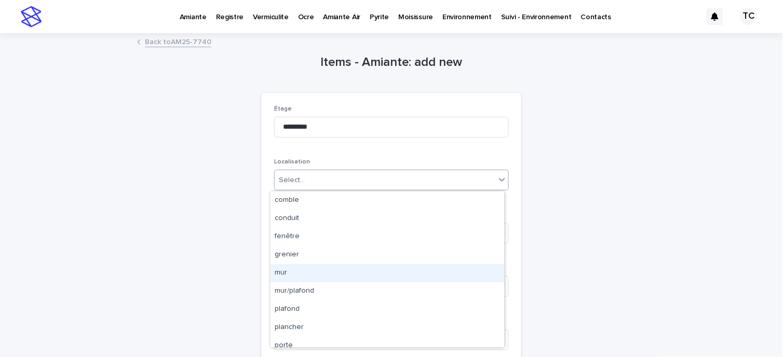
click at [289, 273] on div "mur" at bounding box center [387, 273] width 234 height 18
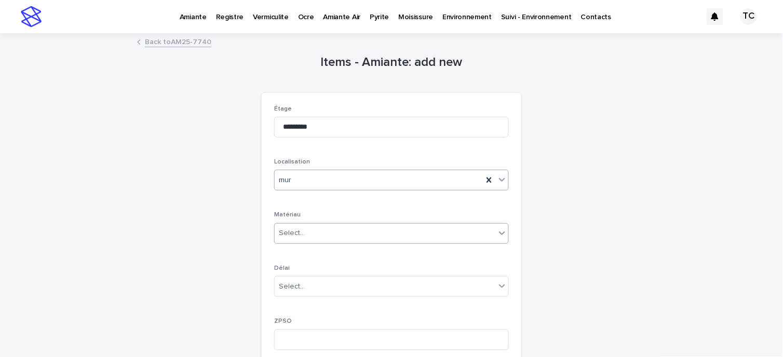
click at [302, 230] on div "Select..." at bounding box center [385, 233] width 221 height 17
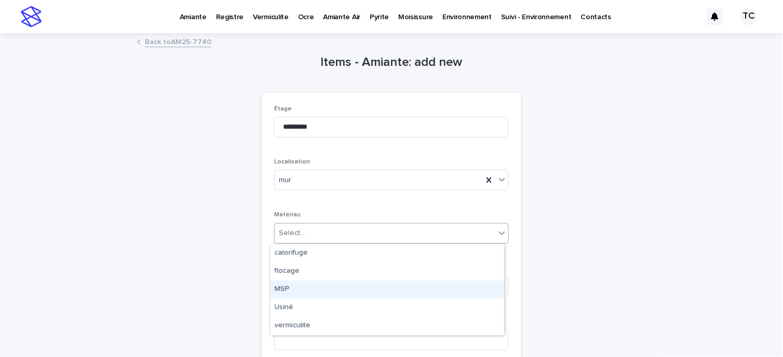
click at [299, 289] on div "MSP" at bounding box center [387, 290] width 234 height 18
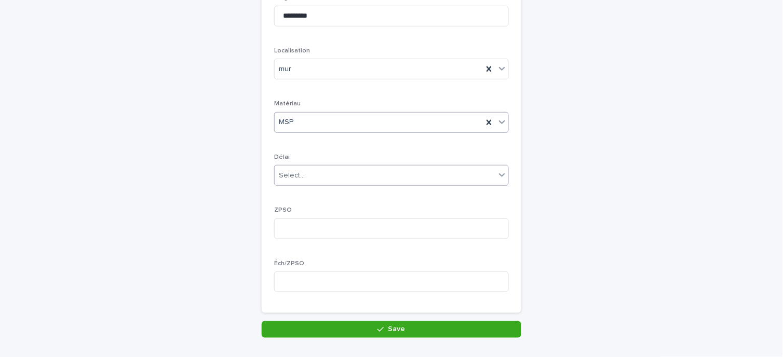
scroll to position [115, 0]
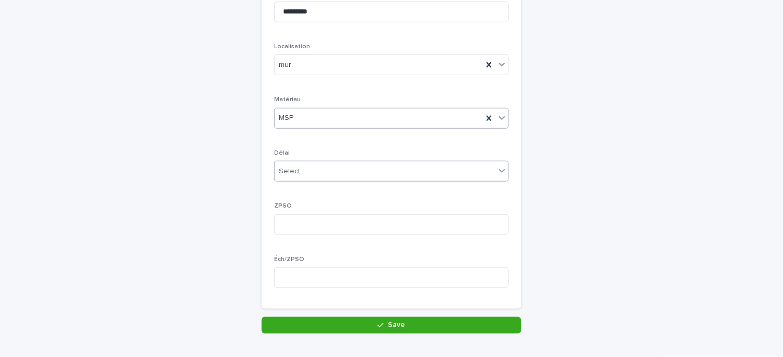
click at [307, 167] on div "Select..." at bounding box center [385, 171] width 221 height 17
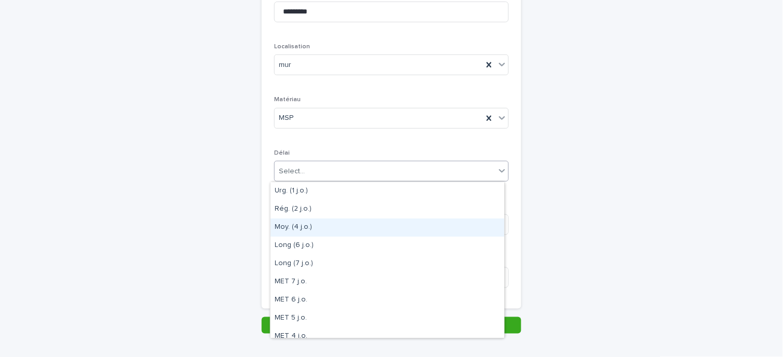
click at [302, 226] on div "Moy. (4 j.o.)" at bounding box center [387, 228] width 234 height 18
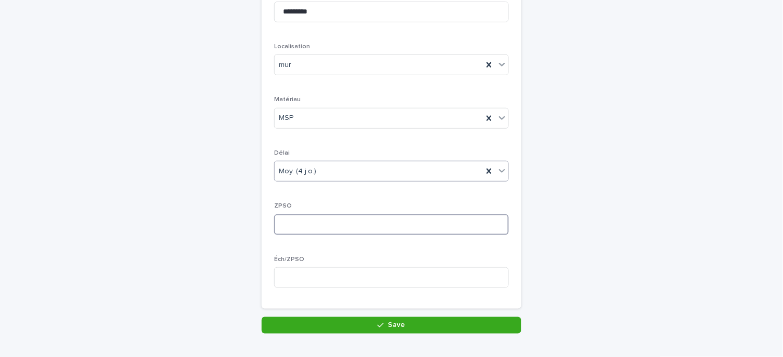
click at [305, 226] on input at bounding box center [391, 224] width 235 height 21
type input "*"
click at [305, 273] on input at bounding box center [391, 277] width 235 height 21
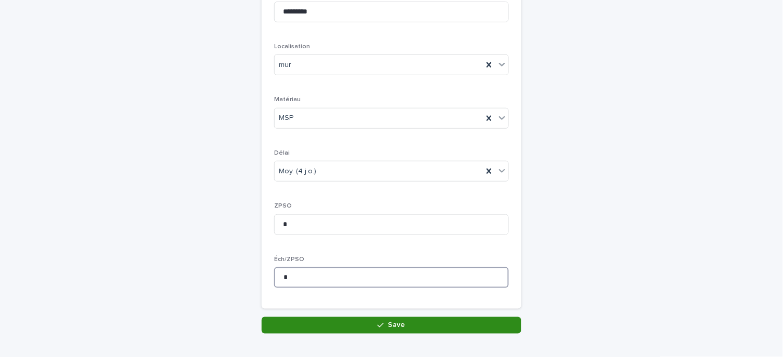
type input "*"
click at [329, 318] on button "Save" at bounding box center [392, 325] width 260 height 17
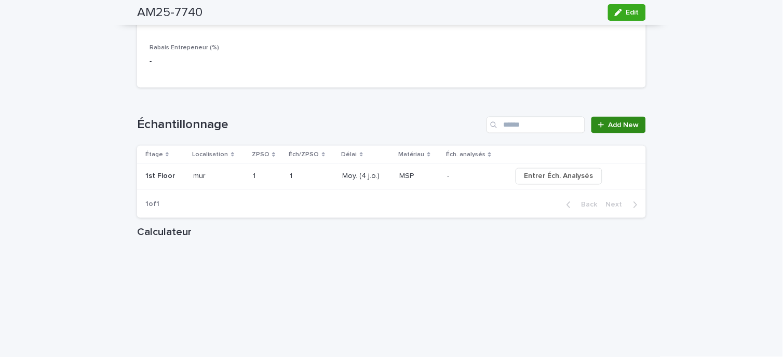
click at [625, 122] on span "Add New" at bounding box center [623, 124] width 31 height 7
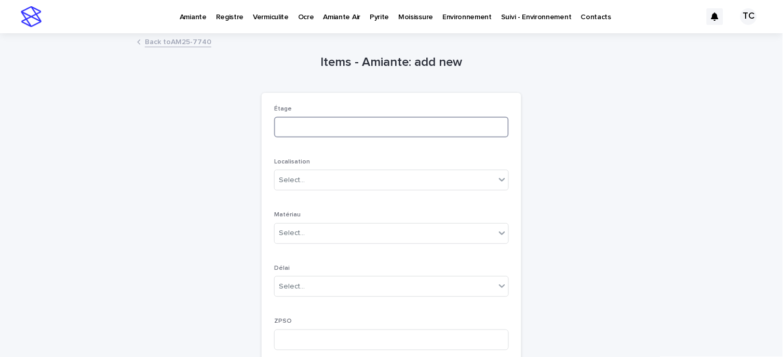
click at [297, 126] on input at bounding box center [391, 127] width 235 height 21
type input "*********"
click at [325, 165] on p "Localisation" at bounding box center [391, 161] width 235 height 7
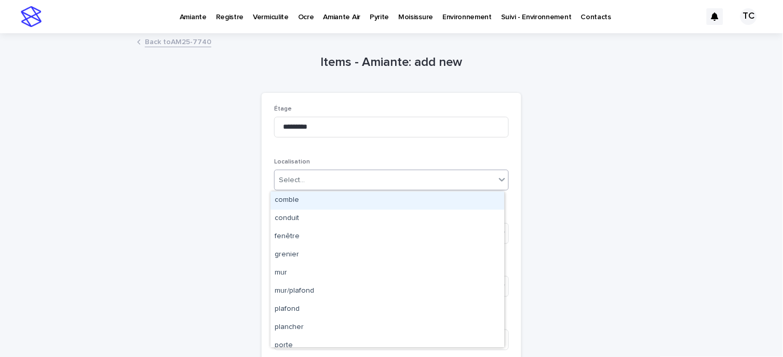
click at [323, 178] on div "Select..." at bounding box center [385, 180] width 221 height 17
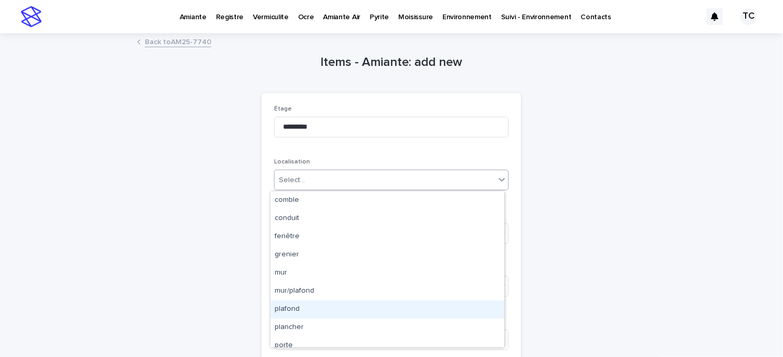
click at [299, 307] on div "plafond" at bounding box center [387, 310] width 234 height 18
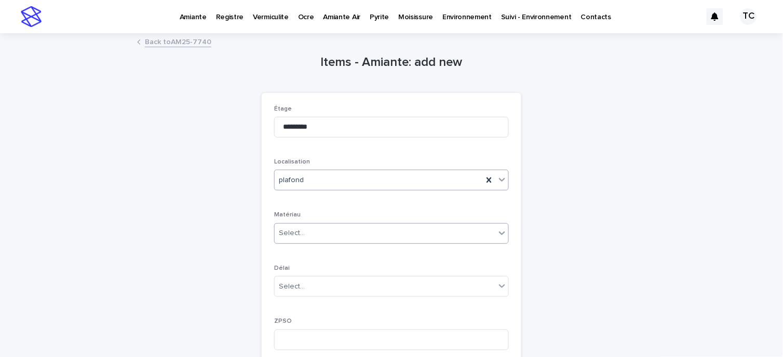
click at [317, 225] on div "Select..." at bounding box center [385, 233] width 221 height 17
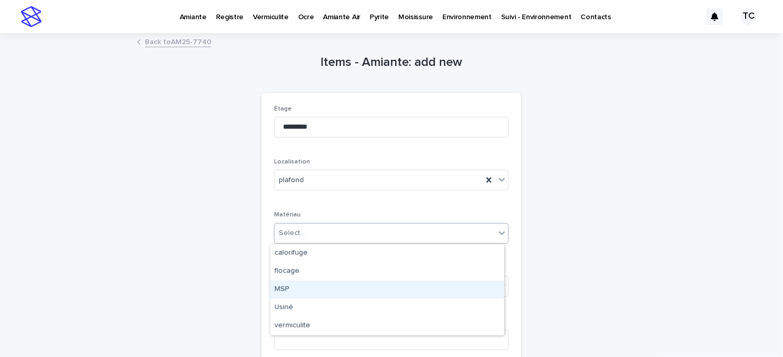
drag, startPoint x: 303, startPoint y: 261, endPoint x: 313, endPoint y: 265, distance: 10.7
click at [292, 291] on div "MSP" at bounding box center [387, 290] width 234 height 18
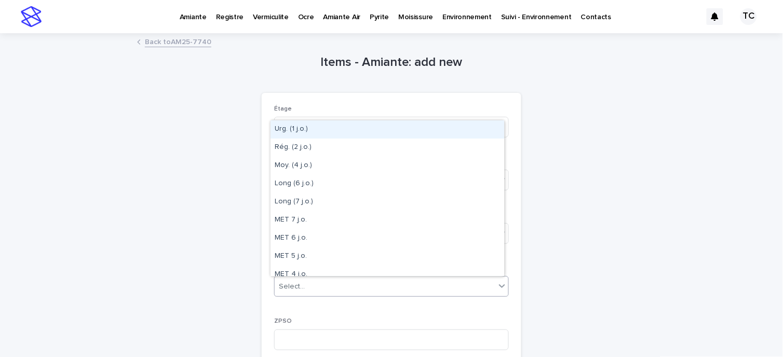
click at [307, 282] on div "Select..." at bounding box center [385, 286] width 221 height 17
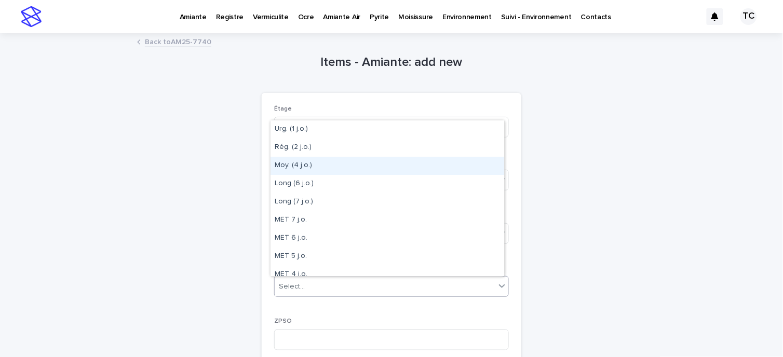
click at [297, 167] on div "Moy. (4 j.o.)" at bounding box center [387, 166] width 234 height 18
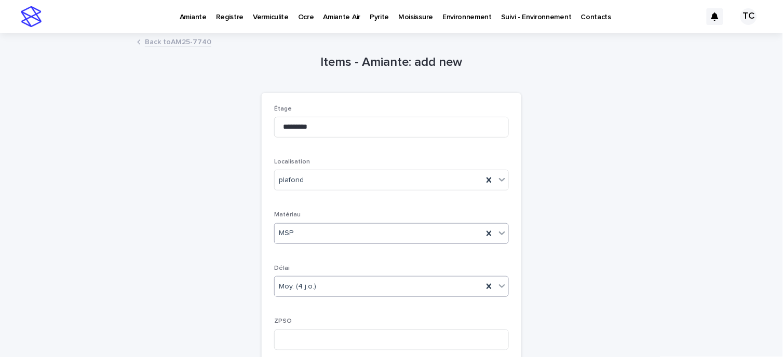
scroll to position [173, 0]
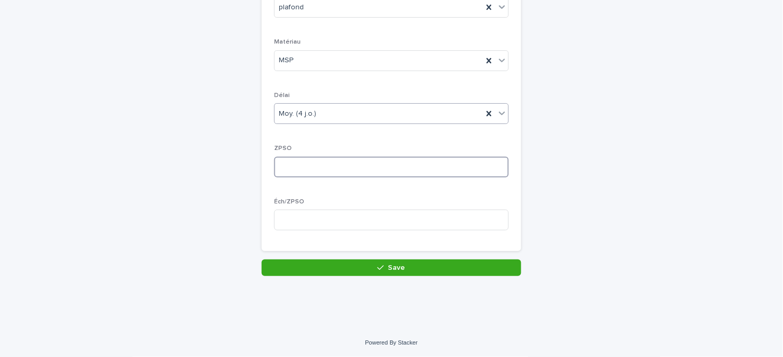
click at [300, 174] on input at bounding box center [391, 167] width 235 height 21
type input "*"
click at [312, 220] on input at bounding box center [391, 220] width 235 height 21
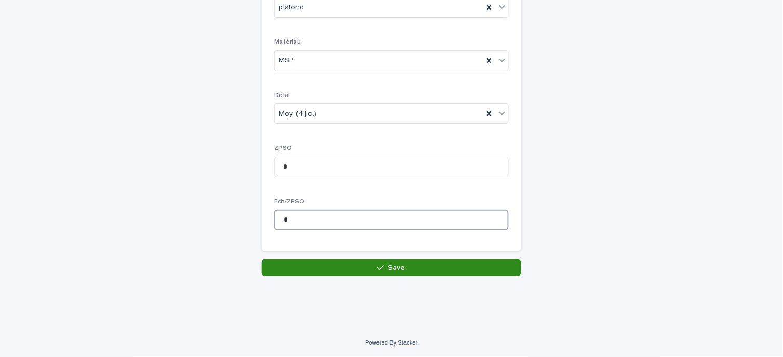
type input "*"
click at [339, 274] on button "Save" at bounding box center [392, 268] width 260 height 17
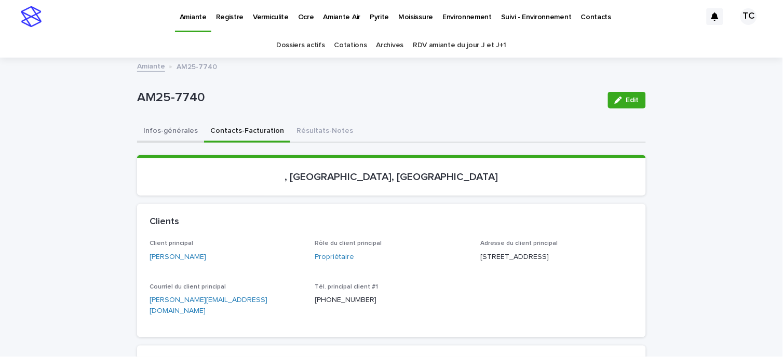
click at [154, 131] on button "Infos-générales" at bounding box center [170, 132] width 67 height 22
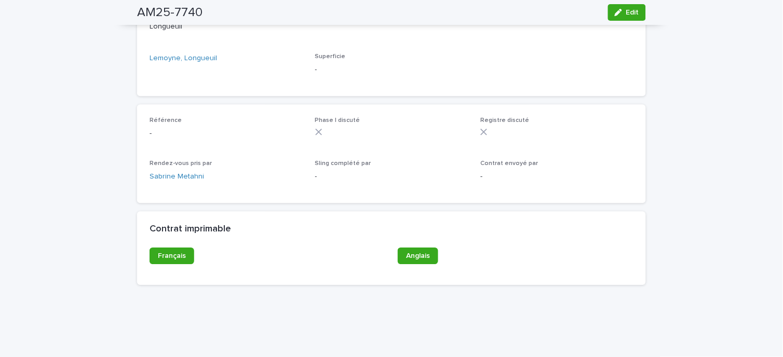
scroll to position [538, 0]
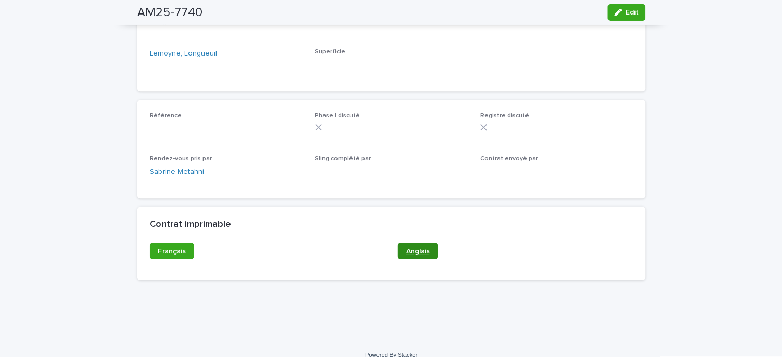
click at [421, 243] on link "Anglais" at bounding box center [418, 251] width 40 height 17
